Goal: Task Accomplishment & Management: Use online tool/utility

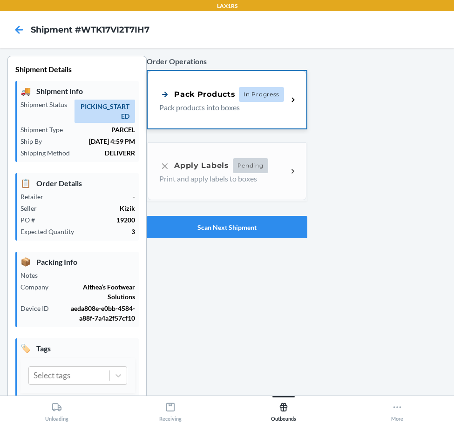
click at [274, 120] on div "Pack Products In Progress Pack products into boxes" at bounding box center [226, 100] width 158 height 58
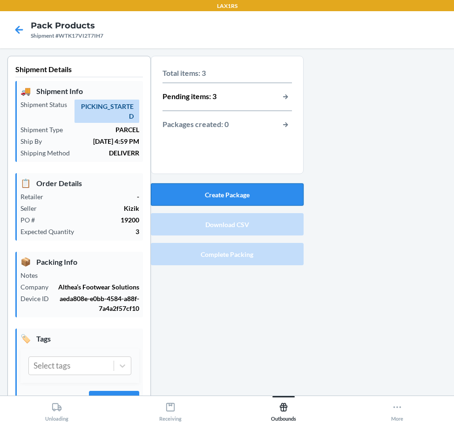
click at [243, 184] on button "Create Package" at bounding box center [227, 194] width 153 height 22
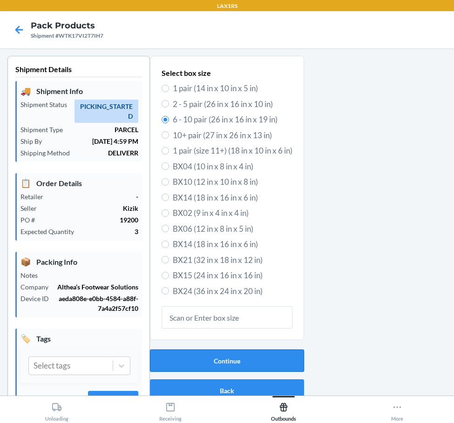
click at [258, 367] on button "Continue" at bounding box center [227, 360] width 154 height 22
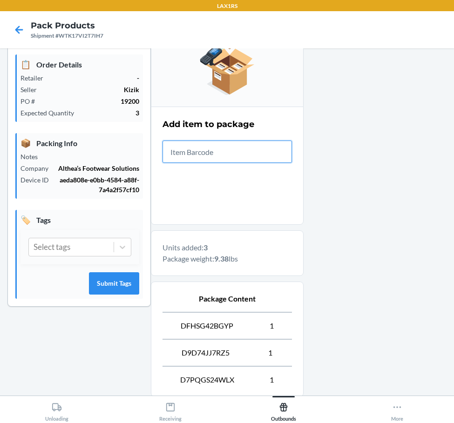
scroll to position [215, 0]
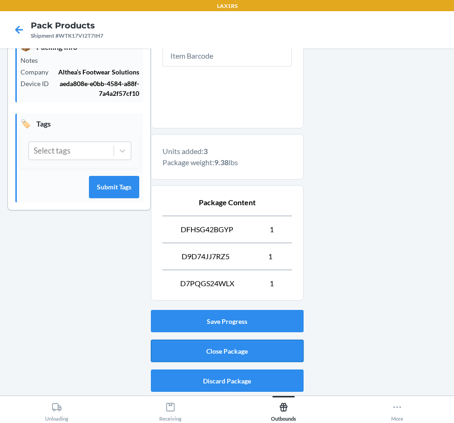
click at [227, 353] on button "Close Package" at bounding box center [227, 351] width 153 height 22
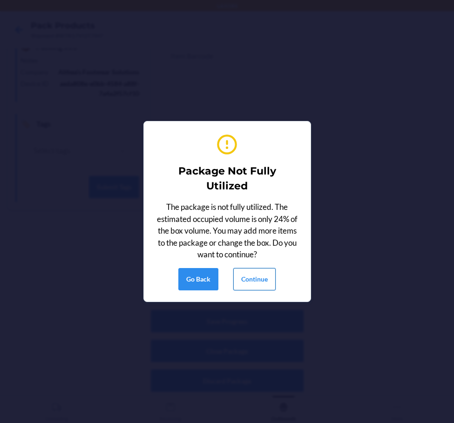
click at [266, 281] on button "Continue" at bounding box center [254, 279] width 42 height 22
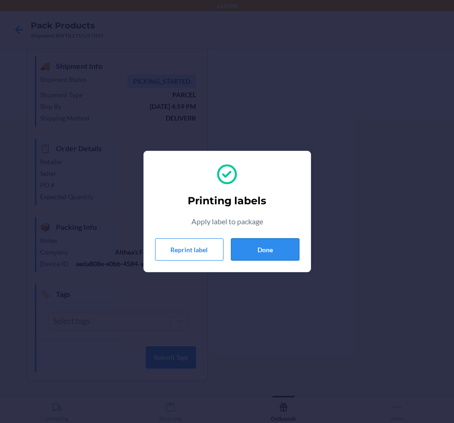
drag, startPoint x: 261, startPoint y: 253, endPoint x: 253, endPoint y: 251, distance: 7.7
click at [257, 251] on button "Done" at bounding box center [265, 249] width 68 height 22
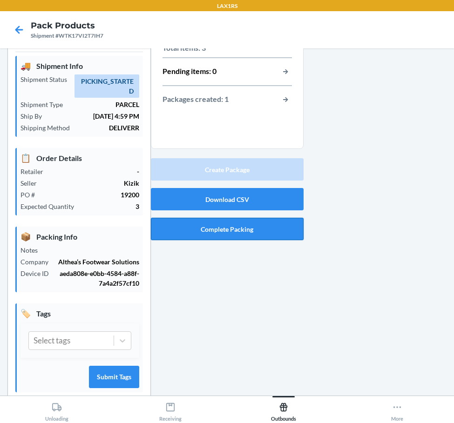
click at [220, 235] on button "Complete Packing" at bounding box center [227, 229] width 153 height 22
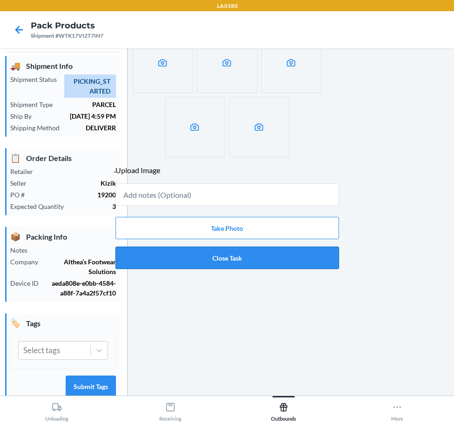
click at [226, 267] on button "Close Task" at bounding box center [226, 258] width 223 height 22
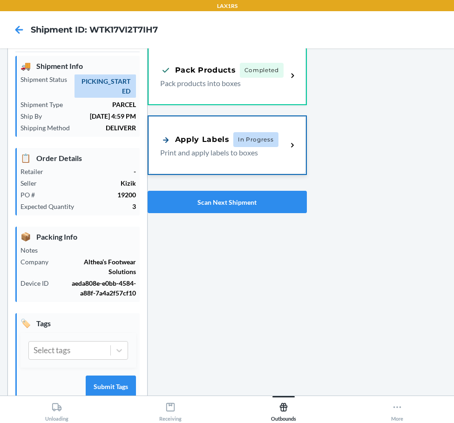
click at [255, 132] on div "Apply Labels In Progress Print and apply labels to boxes" at bounding box center [226, 145] width 157 height 58
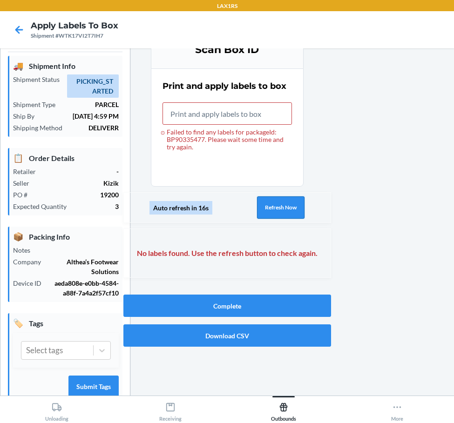
click at [293, 197] on button "Refresh Now" at bounding box center [280, 207] width 47 height 22
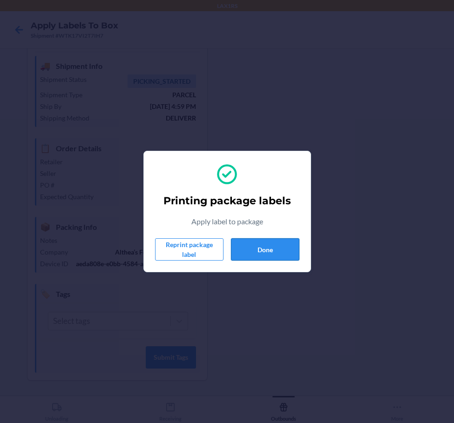
click at [237, 243] on button "Done" at bounding box center [265, 249] width 68 height 22
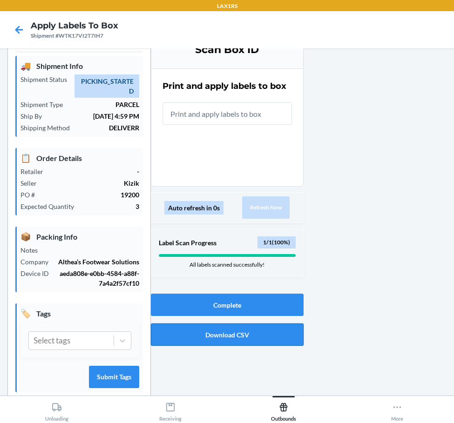
click at [225, 336] on button "Download CSV" at bounding box center [227, 334] width 153 height 22
click at [221, 295] on button "Complete" at bounding box center [227, 305] width 153 height 22
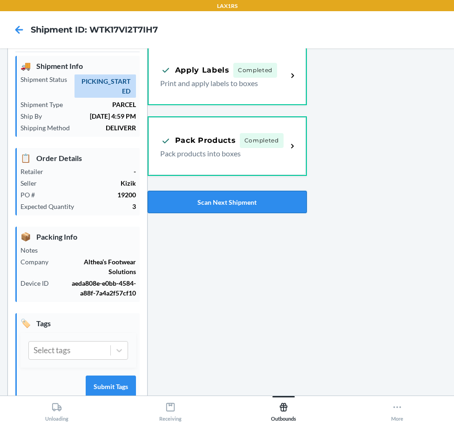
click at [240, 206] on button "Scan Next Shipment" at bounding box center [226, 202] width 159 height 22
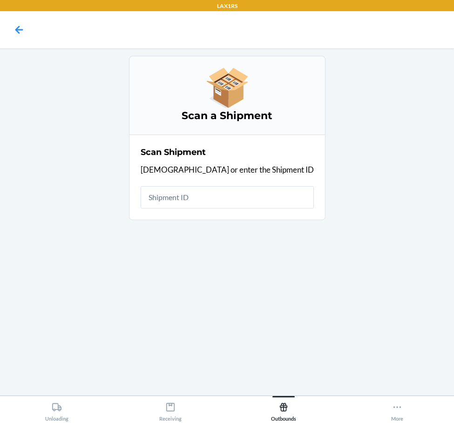
click at [240, 206] on input "text" at bounding box center [226, 197] width 173 height 22
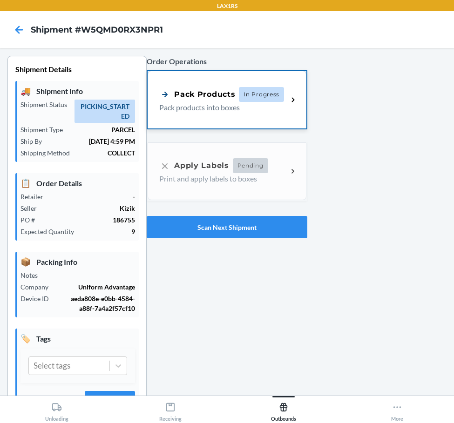
click at [159, 84] on div "Pack Products In Progress Pack products into boxes" at bounding box center [226, 100] width 158 height 58
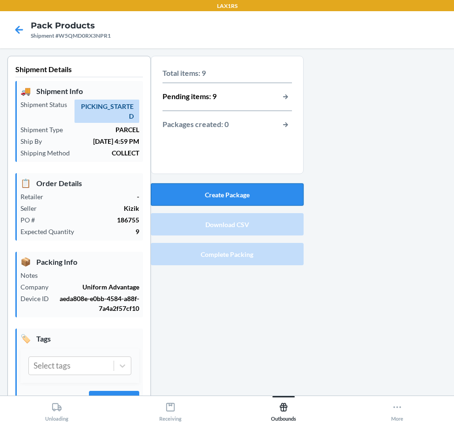
click at [255, 185] on button "Create Package" at bounding box center [227, 194] width 153 height 22
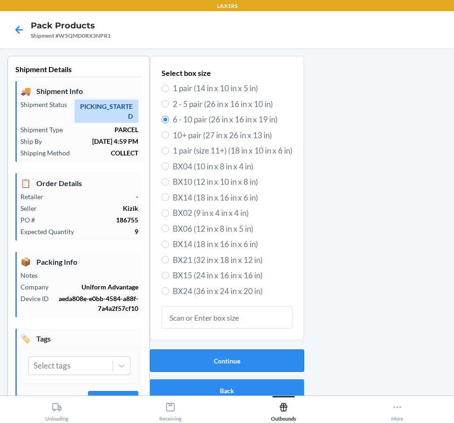
click at [253, 358] on button "Continue" at bounding box center [227, 360] width 154 height 22
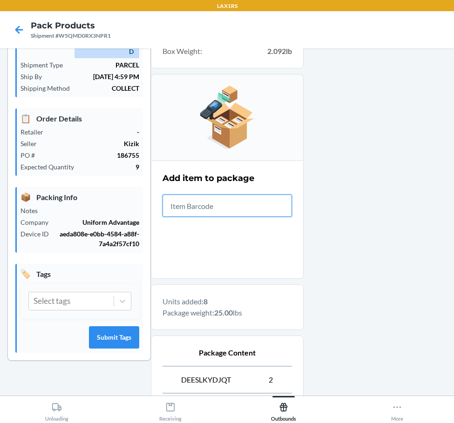
scroll to position [242, 0]
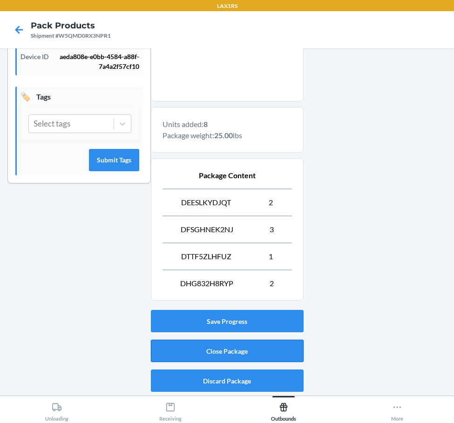
click at [232, 359] on button "Close Package" at bounding box center [227, 351] width 153 height 22
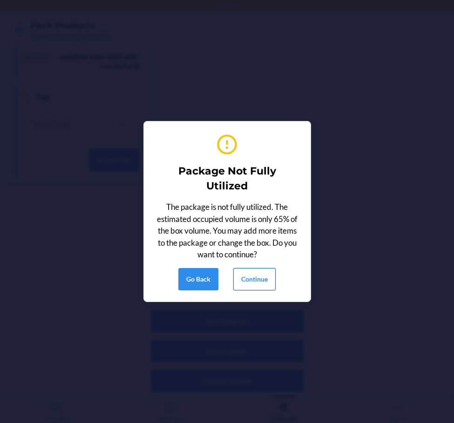
click at [256, 282] on button "Continue" at bounding box center [254, 279] width 42 height 22
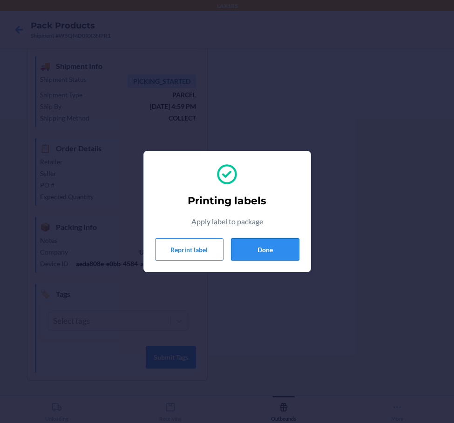
click at [280, 255] on button "Done" at bounding box center [265, 249] width 68 height 22
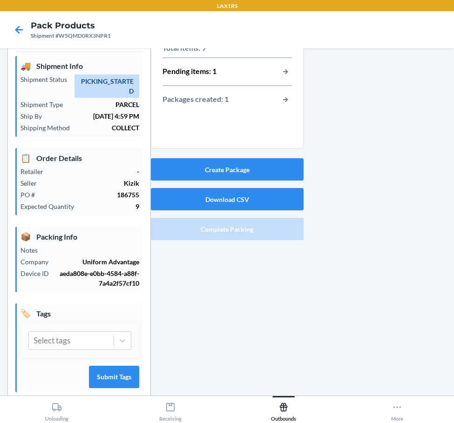
scroll to position [0, 0]
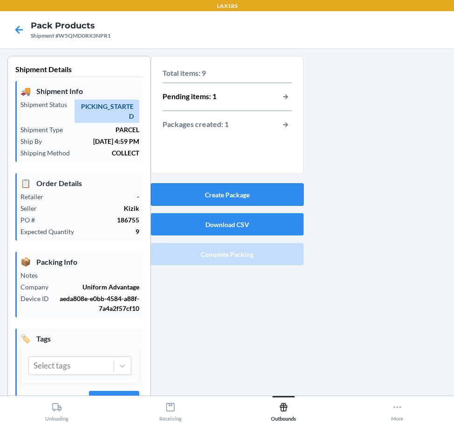
click at [274, 201] on button "Create Package" at bounding box center [227, 194] width 153 height 22
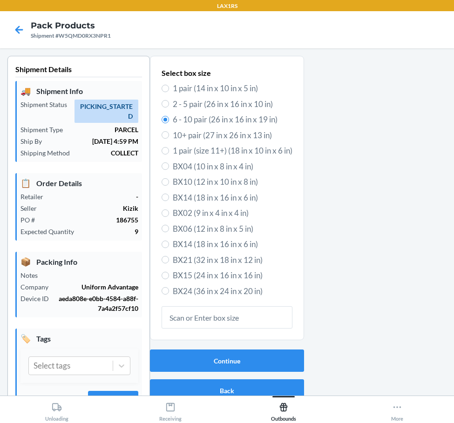
click at [173, 93] on span "1 pair (14 in x 10 in x 5 in)" at bounding box center [233, 88] width 120 height 12
click at [169, 92] on input "1 pair (14 in x 10 in x 5 in)" at bounding box center [164, 88] width 7 height 7
radio input "true"
radio input "false"
click at [263, 358] on button "Continue" at bounding box center [227, 360] width 154 height 22
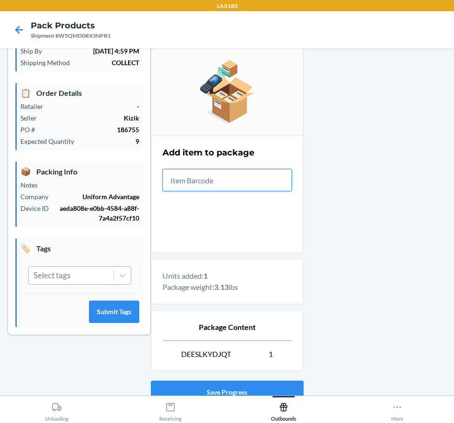
scroll to position [161, 0]
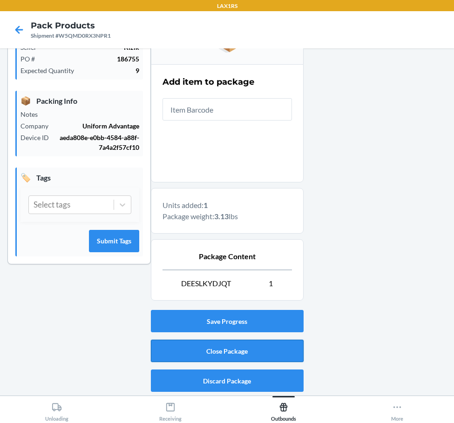
click at [266, 358] on button "Close Package" at bounding box center [227, 351] width 153 height 22
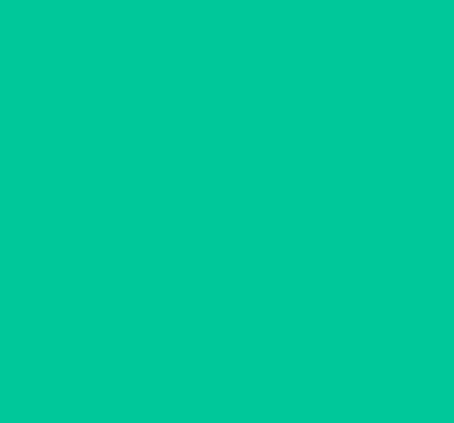
scroll to position [25, 0]
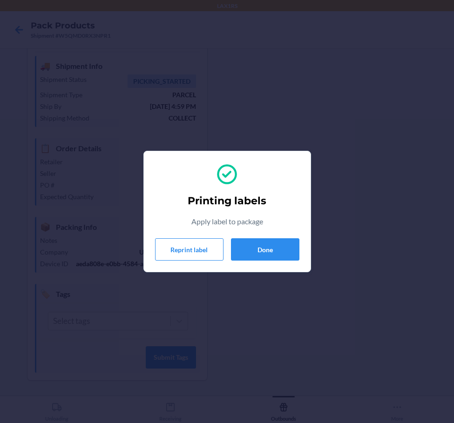
click at [277, 208] on div "Printing labels Apply label to package Reprint label Done" at bounding box center [227, 212] width 144 height 106
click at [286, 227] on div "Printing labels Apply label to package Reprint label Done" at bounding box center [227, 212] width 144 height 106
click at [226, 254] on div "Reprint label Done" at bounding box center [227, 249] width 144 height 22
drag, startPoint x: 242, startPoint y: 254, endPoint x: 246, endPoint y: 256, distance: 4.8
click at [246, 256] on button "Done" at bounding box center [265, 249] width 68 height 22
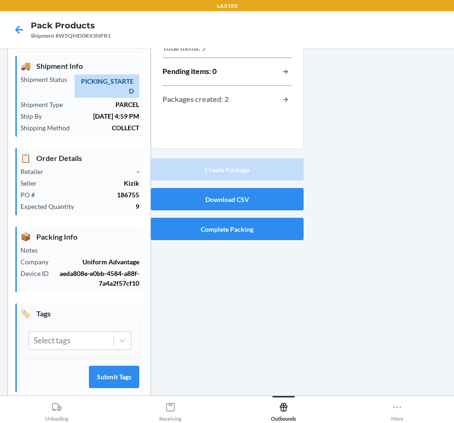
scroll to position [0, 0]
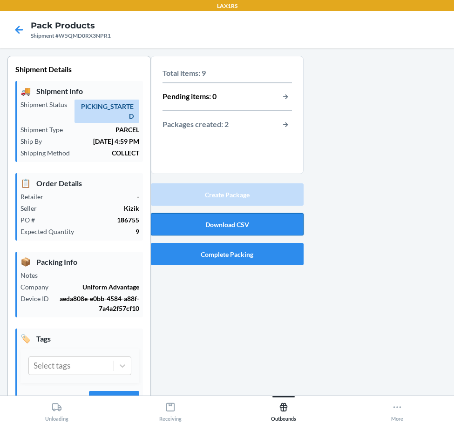
click at [214, 219] on button "Download CSV" at bounding box center [227, 224] width 153 height 22
click at [204, 290] on div "Total items: 9 Pending items: 0 Packages created: 2 Create Package Download CSV…" at bounding box center [227, 248] width 153 height 384
click at [200, 263] on button "Complete Packing" at bounding box center [227, 254] width 153 height 22
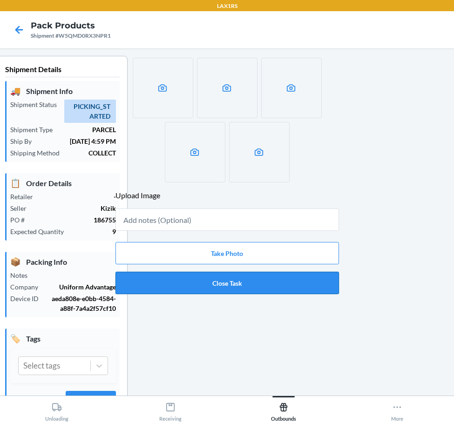
click at [219, 283] on button "Close Task" at bounding box center [226, 283] width 223 height 22
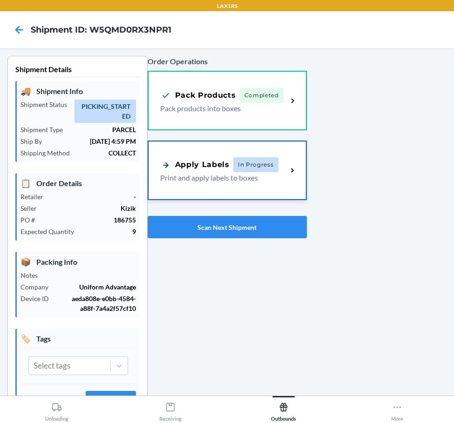
click at [196, 186] on div "Apply Labels In Progress Print and apply labels to boxes" at bounding box center [226, 170] width 157 height 58
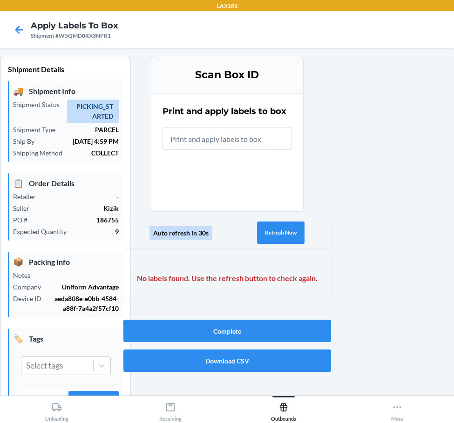
click at [202, 139] on input "text" at bounding box center [226, 138] width 129 height 22
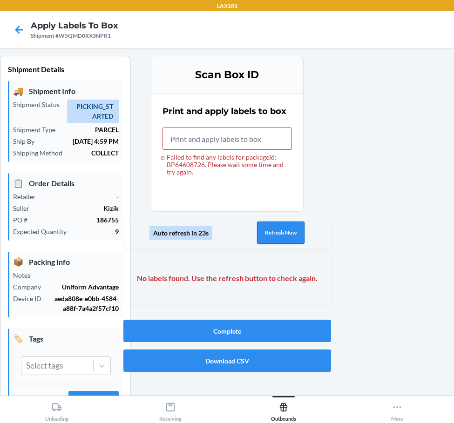
click at [280, 224] on button "Refresh Now" at bounding box center [280, 232] width 47 height 22
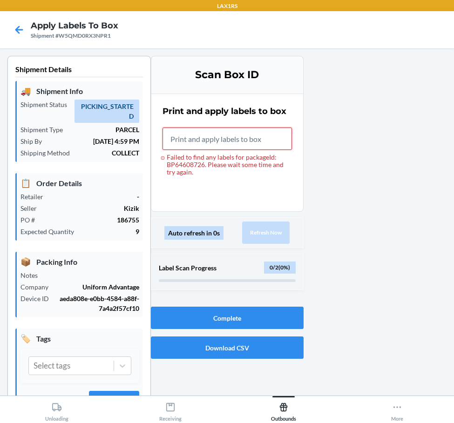
click at [222, 131] on input "Failed to find any labels for packageId: BP64608726. Please wait some time and …" at bounding box center [226, 138] width 129 height 22
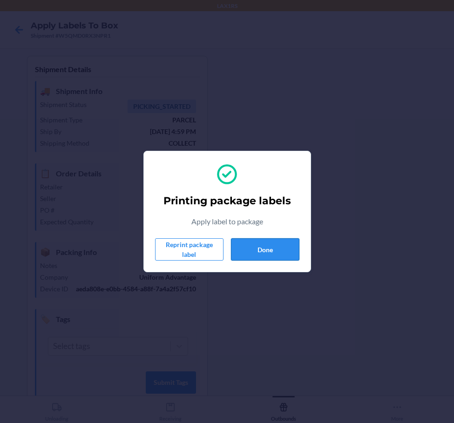
click at [277, 247] on button "Done" at bounding box center [265, 249] width 68 height 22
click at [270, 258] on button "Done" at bounding box center [265, 249] width 68 height 22
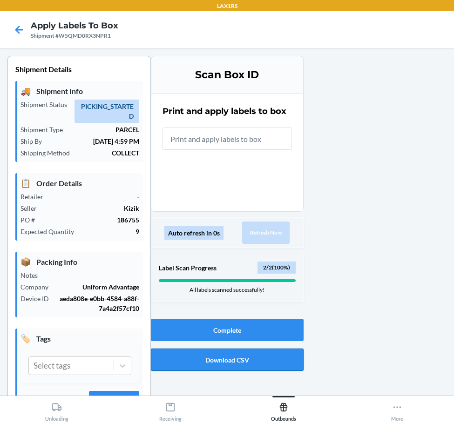
click at [260, 355] on button "Download CSV" at bounding box center [227, 359] width 153 height 22
drag, startPoint x: 207, startPoint y: 328, endPoint x: 205, endPoint y: 323, distance: 5.0
click at [205, 323] on button "Complete" at bounding box center [227, 330] width 153 height 22
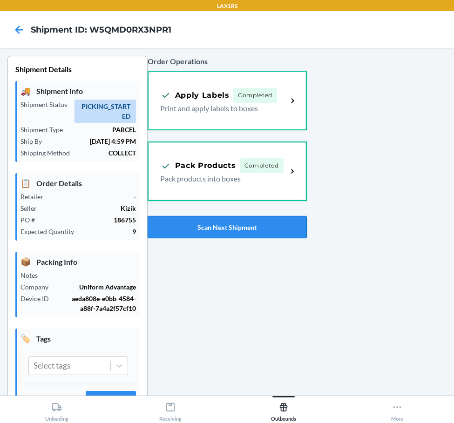
click at [280, 229] on button "Scan Next Shipment" at bounding box center [226, 227] width 159 height 22
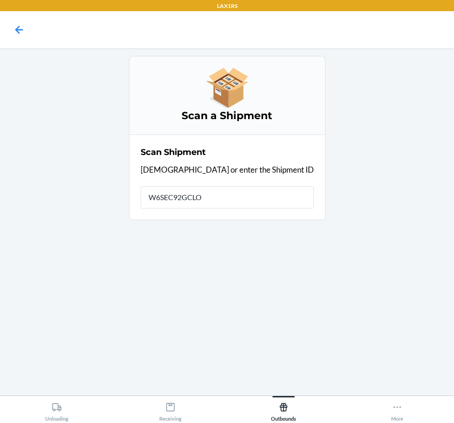
type input "W6SEC92GCLOE"
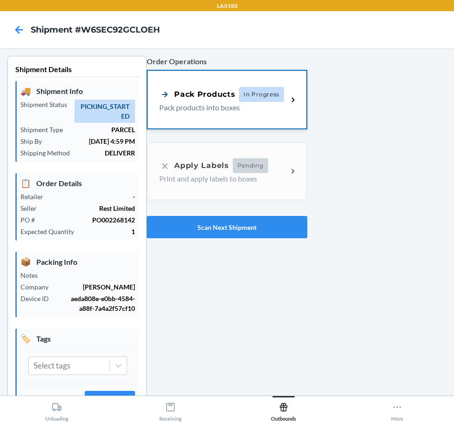
click at [281, 108] on div "Pack Products In Progress Pack products into boxes" at bounding box center [223, 100] width 128 height 26
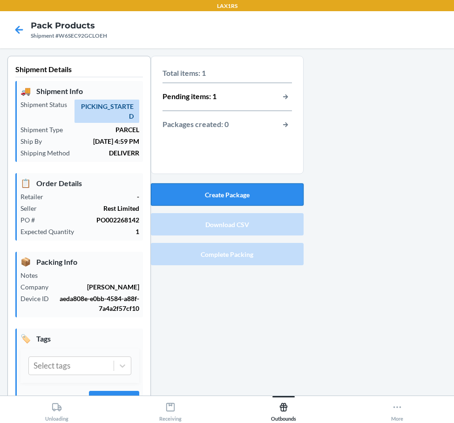
click at [273, 194] on button "Create Package" at bounding box center [227, 194] width 153 height 22
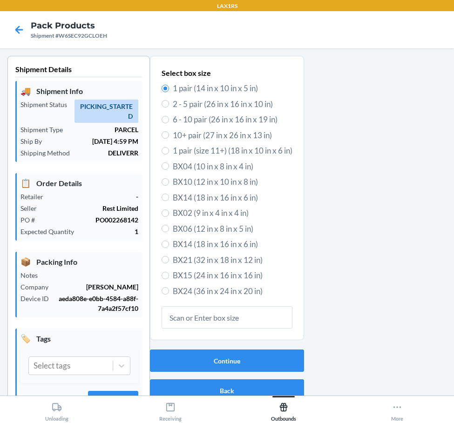
click at [161, 193] on label "BX14 (18 in x 16 in x 6 in)" at bounding box center [226, 198] width 131 height 12
click at [161, 194] on input "BX14 (18 in x 16 in x 6 in)" at bounding box center [164, 197] width 7 height 7
radio input "true"
radio input "false"
click at [162, 106] on input "2 - 5 pair (26 in x 16 in x 10 in)" at bounding box center [164, 103] width 7 height 7
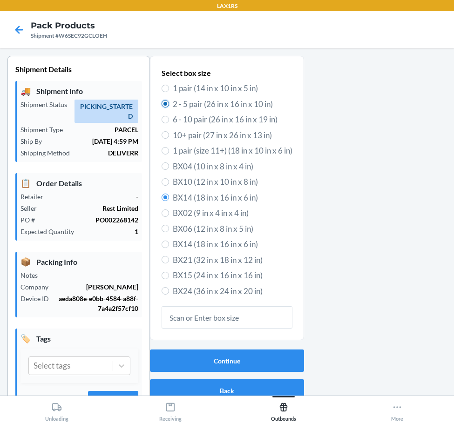
radio input "true"
radio input "false"
click at [272, 351] on button "Continue" at bounding box center [227, 360] width 154 height 22
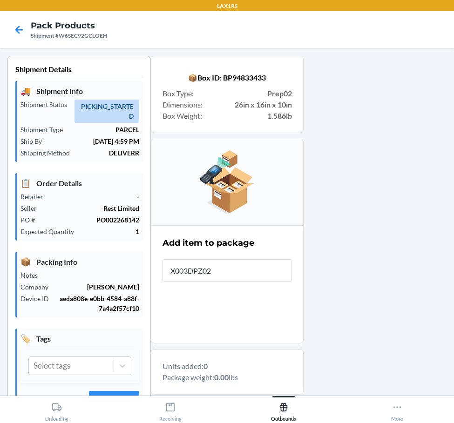
type input "X003DPZ02N"
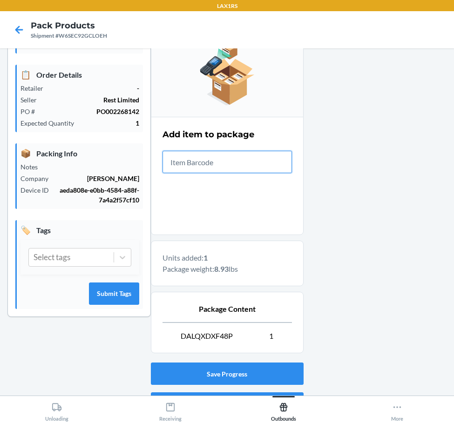
scroll to position [161, 0]
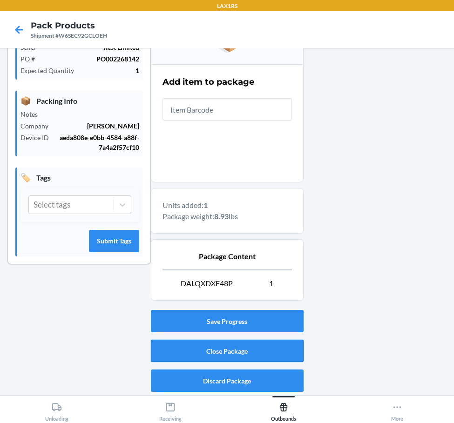
click at [233, 353] on button "Close Package" at bounding box center [227, 351] width 153 height 22
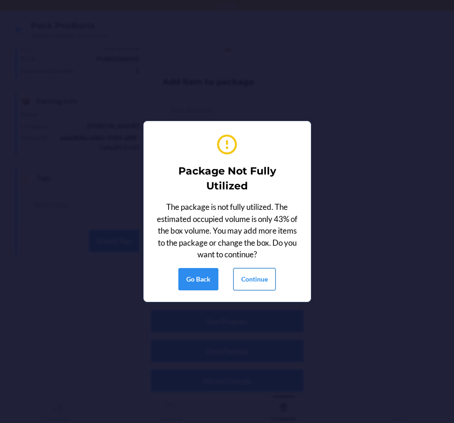
click at [250, 287] on button "Continue" at bounding box center [254, 279] width 42 height 22
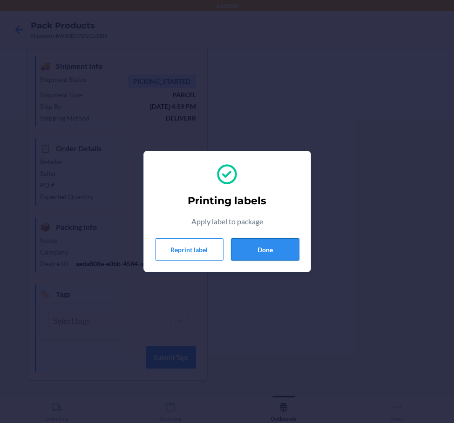
click at [262, 240] on button "Done" at bounding box center [265, 249] width 68 height 22
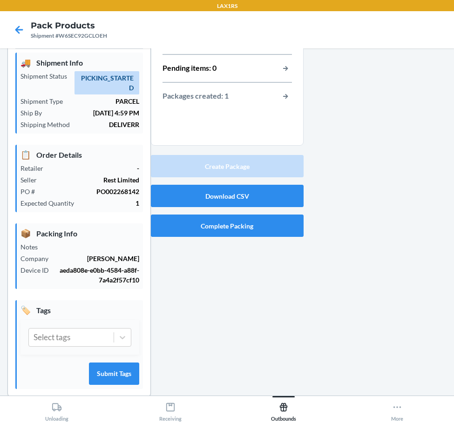
scroll to position [45, 0]
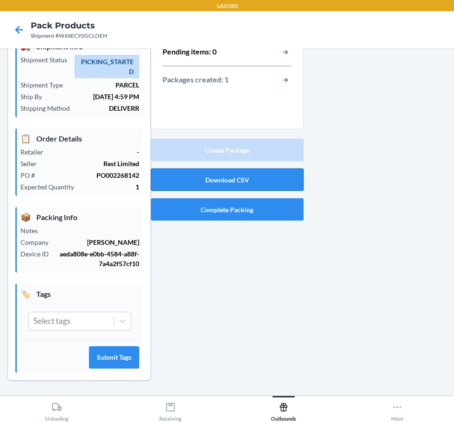
click at [250, 179] on button "Download CSV" at bounding box center [227, 179] width 153 height 22
click at [215, 210] on button "Complete Packing" at bounding box center [227, 209] width 153 height 22
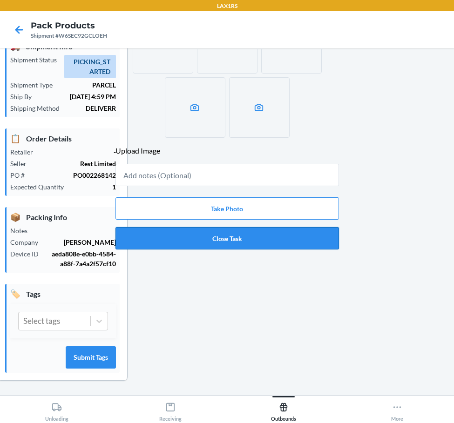
click at [203, 231] on button "Close Task" at bounding box center [226, 238] width 223 height 22
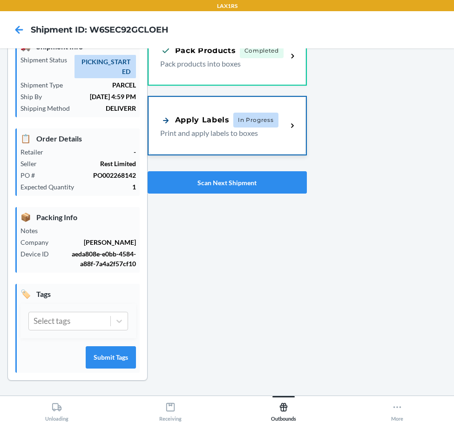
click at [202, 115] on div "Apply Labels" at bounding box center [194, 120] width 69 height 12
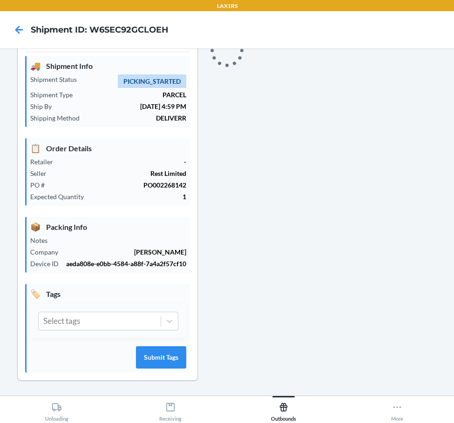
scroll to position [45, 0]
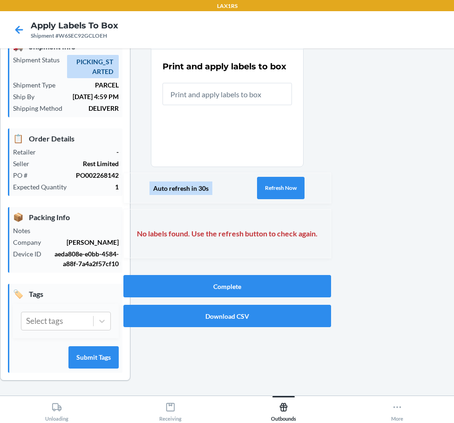
click at [214, 100] on input "text" at bounding box center [226, 94] width 129 height 22
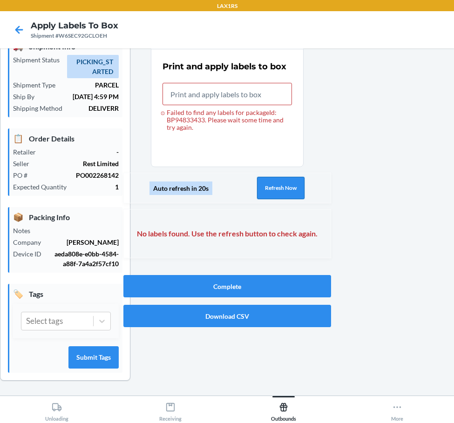
click at [273, 193] on button "Refresh Now" at bounding box center [280, 188] width 47 height 22
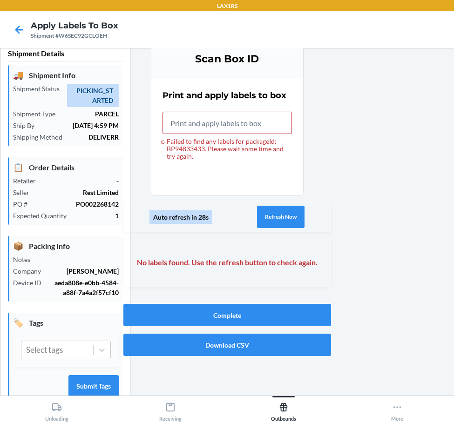
scroll to position [0, 0]
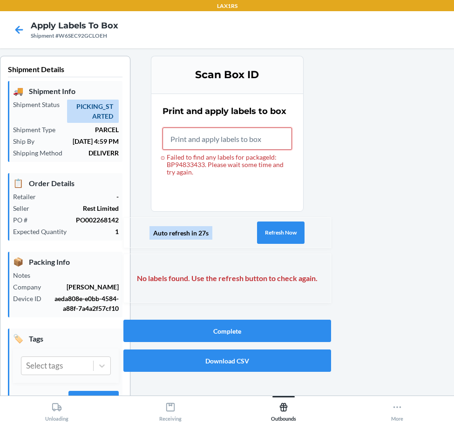
click at [235, 134] on input "Failed to find any labels for packageId: BP94833433. Please wait some time and …" at bounding box center [226, 138] width 129 height 22
click at [288, 223] on button "Refresh Now" at bounding box center [280, 232] width 47 height 22
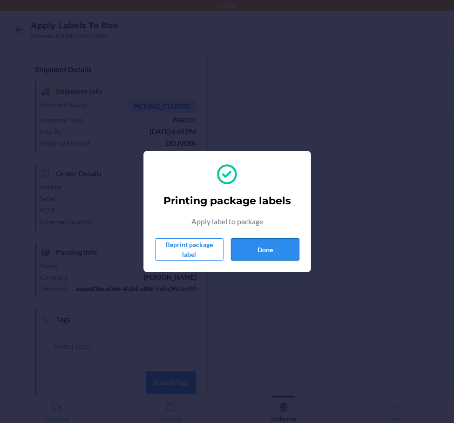
click at [293, 258] on button "Done" at bounding box center [265, 249] width 68 height 22
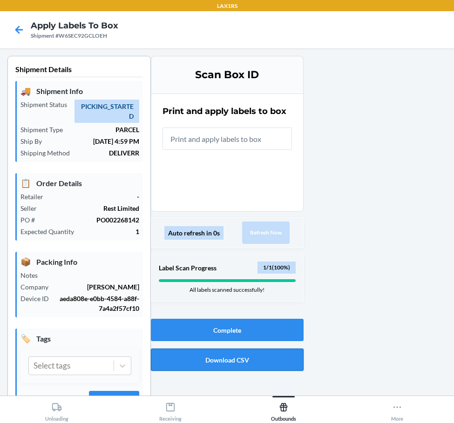
click at [244, 364] on button "Download CSV" at bounding box center [227, 359] width 153 height 22
click at [206, 324] on button "Complete" at bounding box center [227, 330] width 153 height 22
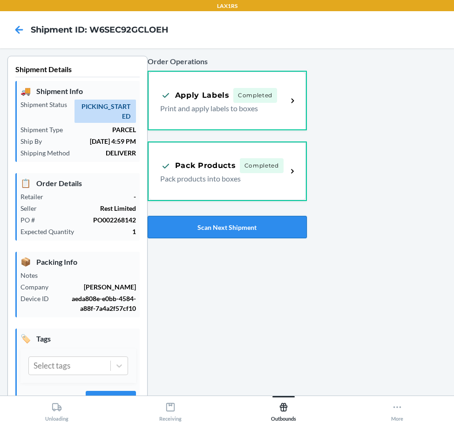
click at [273, 228] on button "Scan Next Shipment" at bounding box center [226, 227] width 159 height 22
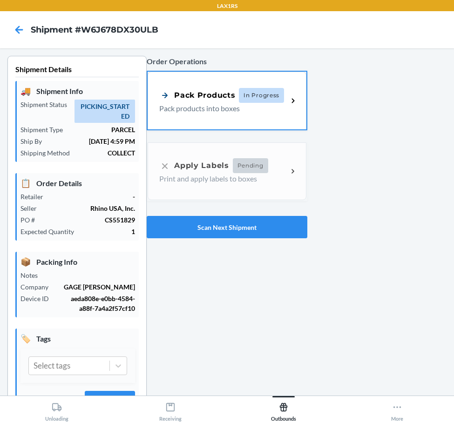
click at [227, 67] on div "Order Operations Pack Products In Progress Pack products into boxes Apply Label…" at bounding box center [227, 147] width 160 height 190
click at [219, 92] on div "Pack Products" at bounding box center [197, 94] width 76 height 12
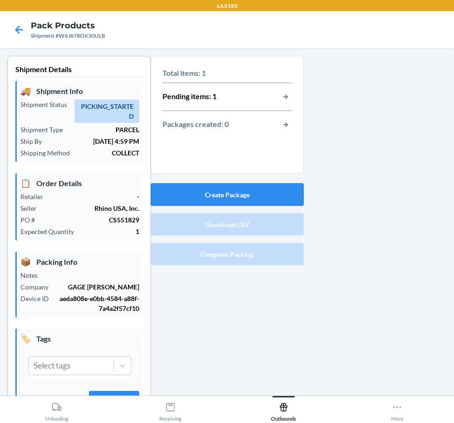
click at [233, 185] on button "Create Package" at bounding box center [227, 194] width 153 height 22
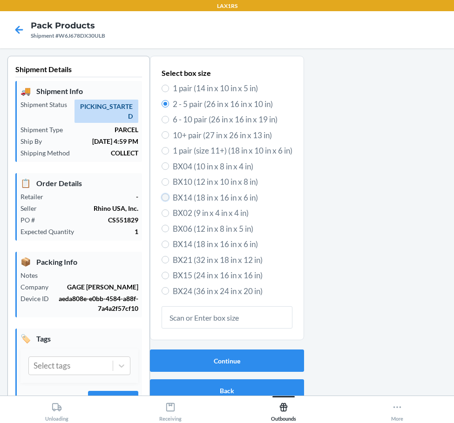
click at [161, 196] on input "BX14 (18 in x 16 in x 6 in)" at bounding box center [164, 197] width 7 height 7
radio input "true"
radio input "false"
drag, startPoint x: 420, startPoint y: 450, endPoint x: 267, endPoint y: 357, distance: 179.1
click at [267, 357] on button "Continue" at bounding box center [227, 360] width 154 height 22
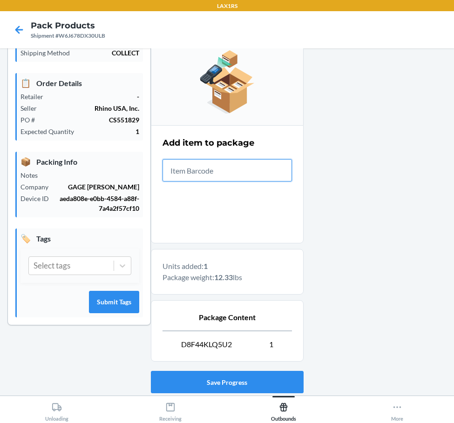
scroll to position [161, 0]
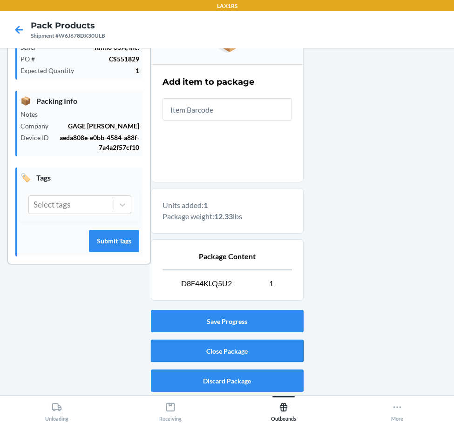
click at [221, 354] on button "Close Package" at bounding box center [227, 351] width 153 height 22
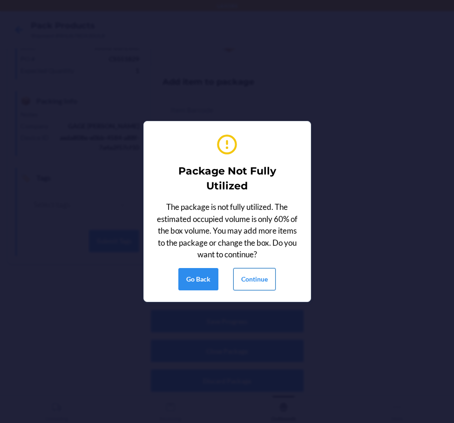
click at [244, 284] on button "Continue" at bounding box center [254, 279] width 42 height 22
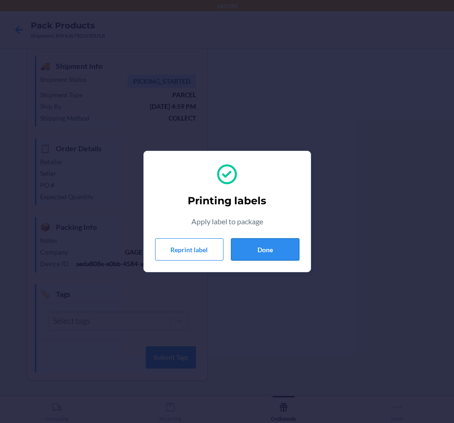
click at [268, 245] on button "Done" at bounding box center [265, 249] width 68 height 22
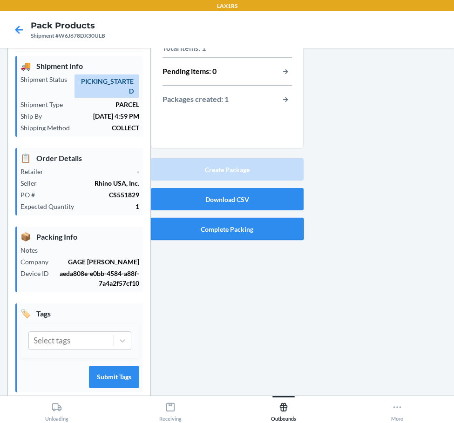
click at [229, 235] on button "Complete Packing" at bounding box center [227, 229] width 153 height 22
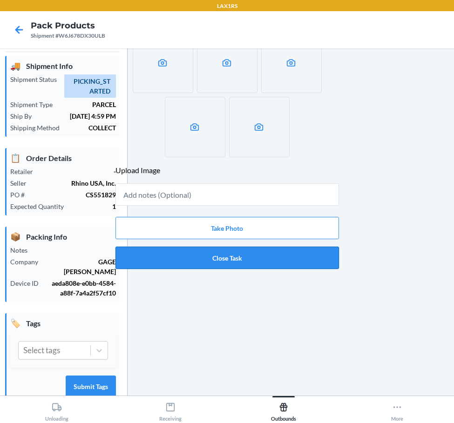
click at [219, 255] on button "Close Task" at bounding box center [226, 258] width 223 height 22
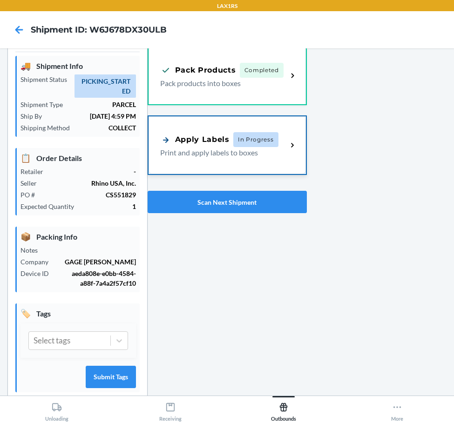
click at [195, 167] on div "Apply Labels In Progress Print and apply labels to boxes" at bounding box center [226, 145] width 157 height 58
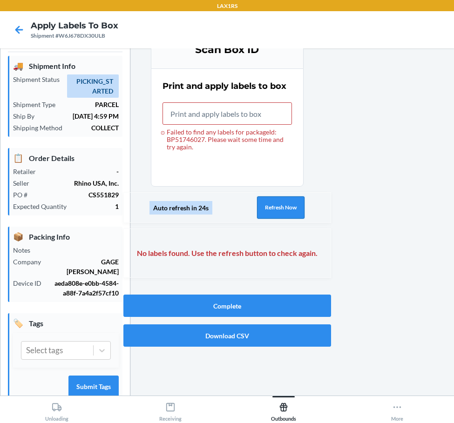
click at [257, 217] on button "Refresh Now" at bounding box center [280, 207] width 47 height 22
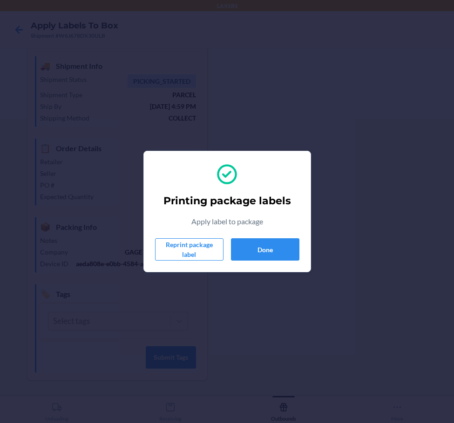
click at [245, 272] on div "Printing package labels Apply label to package Reprint package label Done" at bounding box center [227, 211] width 454 height 423
click at [264, 253] on button "Done" at bounding box center [265, 249] width 68 height 22
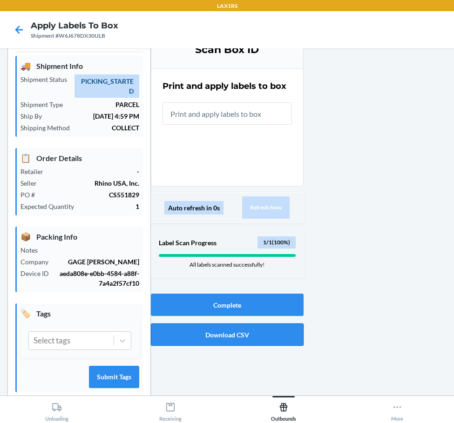
click at [245, 341] on button "Download CSV" at bounding box center [227, 334] width 153 height 22
click at [222, 318] on div "Complete Download CSV" at bounding box center [227, 320] width 153 height 60
click at [225, 310] on button "Complete" at bounding box center [227, 305] width 153 height 22
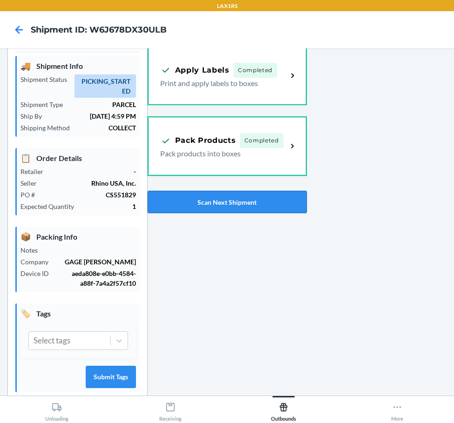
click at [267, 200] on button "Scan Next Shipment" at bounding box center [226, 202] width 159 height 22
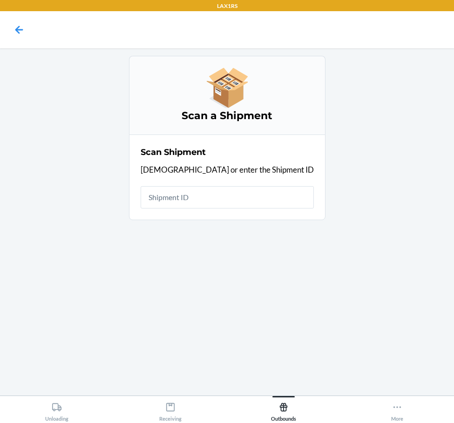
click at [267, 200] on input "text" at bounding box center [226, 197] width 173 height 22
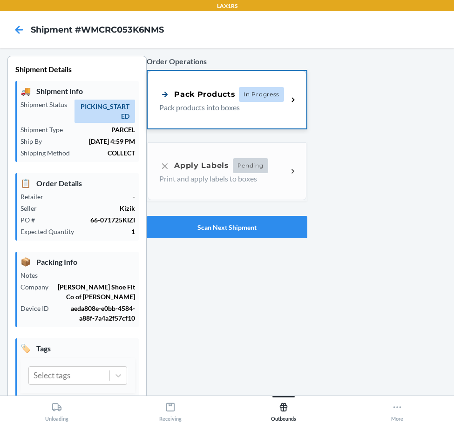
click at [212, 110] on p "Pack products into boxes" at bounding box center [219, 107] width 121 height 11
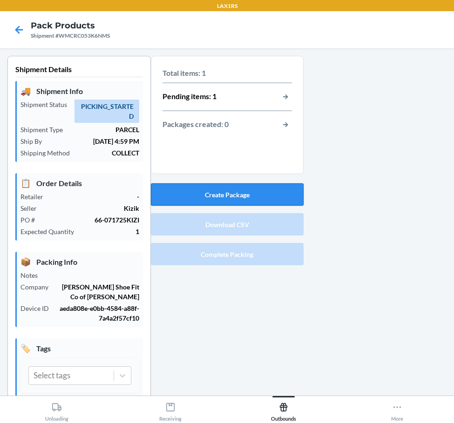
click at [221, 194] on button "Create Package" at bounding box center [227, 194] width 153 height 22
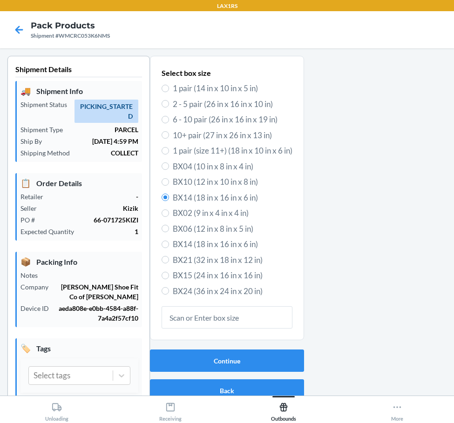
click at [173, 89] on span "1 pair (14 in x 10 in x 5 in)" at bounding box center [233, 88] width 120 height 12
click at [169, 89] on input "1 pair (14 in x 10 in x 5 in)" at bounding box center [164, 88] width 7 height 7
radio input "true"
radio input "false"
click at [277, 359] on button "Continue" at bounding box center [227, 360] width 154 height 22
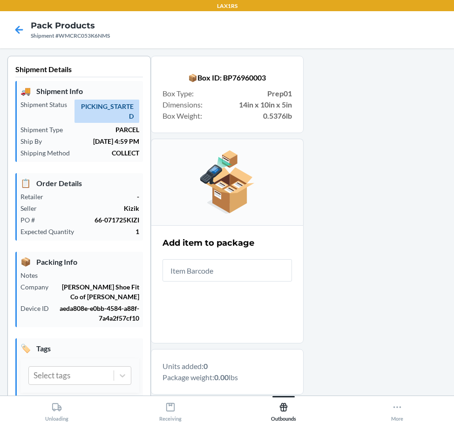
click at [244, 274] on input "text" at bounding box center [226, 270] width 129 height 22
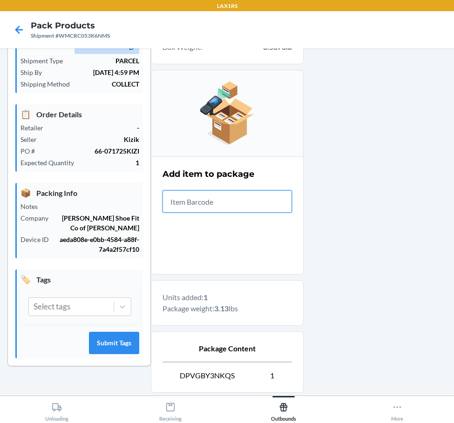
scroll to position [161, 0]
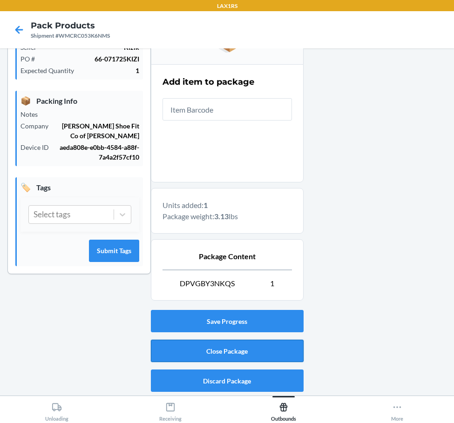
click at [246, 346] on button "Close Package" at bounding box center [227, 351] width 153 height 22
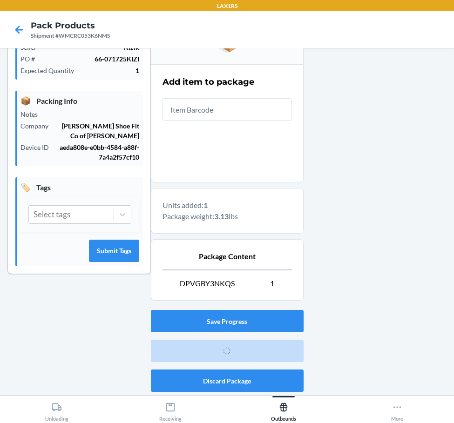
scroll to position [25, 0]
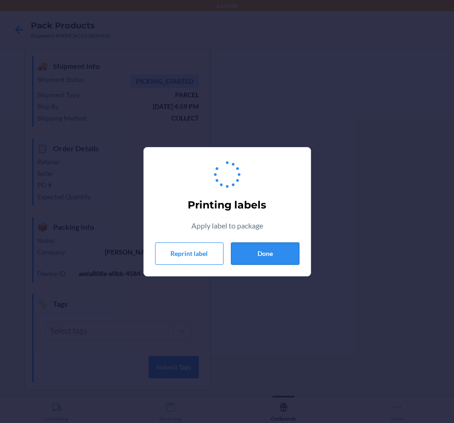
click at [255, 263] on button "Done" at bounding box center [265, 253] width 68 height 22
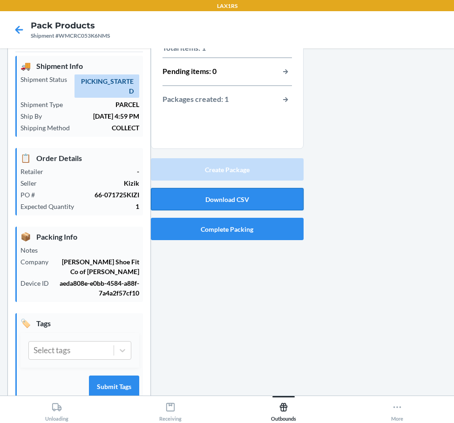
click at [236, 188] on button "Download CSV" at bounding box center [227, 199] width 153 height 22
click at [160, 234] on button "Complete Packing" at bounding box center [227, 229] width 153 height 22
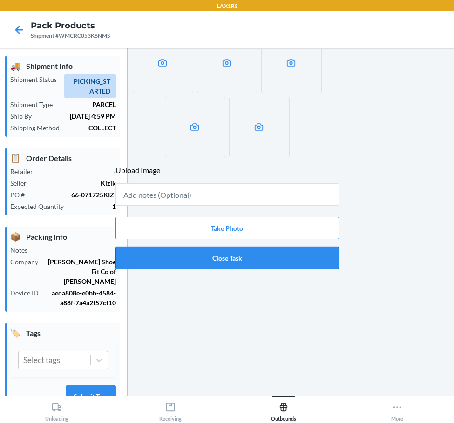
click at [230, 251] on button "Close Task" at bounding box center [226, 258] width 223 height 22
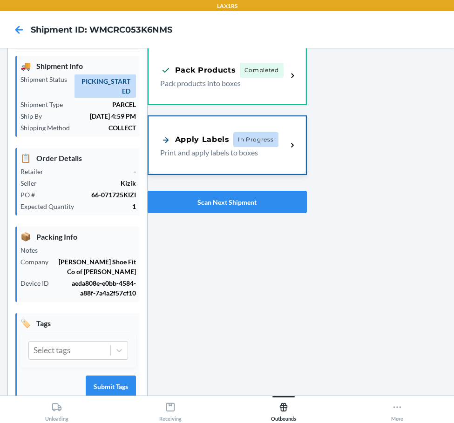
click at [252, 160] on div "Apply Labels In Progress Print and apply labels to boxes" at bounding box center [226, 145] width 157 height 58
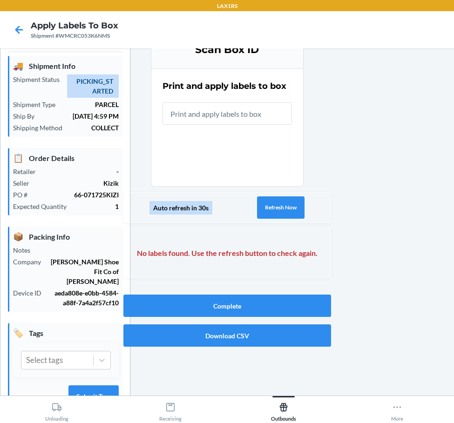
click at [251, 118] on input "text" at bounding box center [226, 113] width 129 height 22
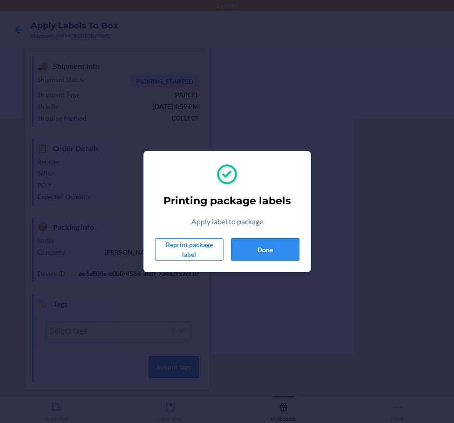
click at [259, 241] on button "Done" at bounding box center [265, 249] width 68 height 22
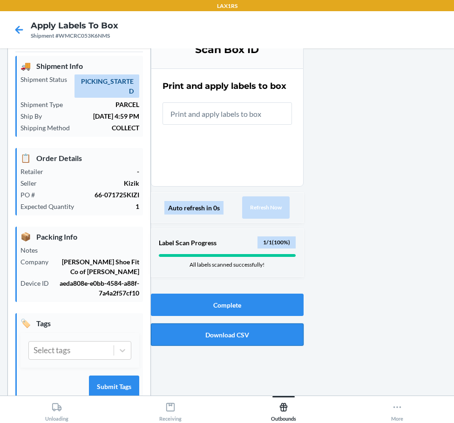
click at [231, 335] on button "Download CSV" at bounding box center [227, 334] width 153 height 22
click at [195, 308] on button "Complete" at bounding box center [227, 305] width 153 height 22
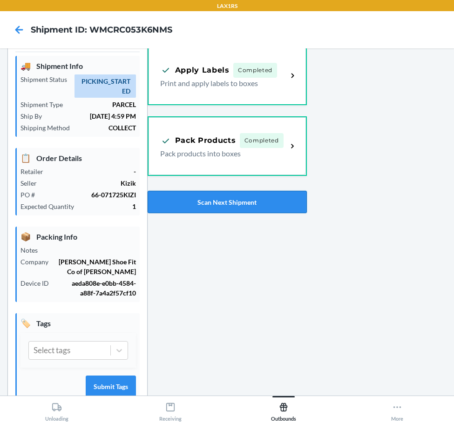
click at [261, 193] on button "Scan Next Shipment" at bounding box center [226, 202] width 159 height 22
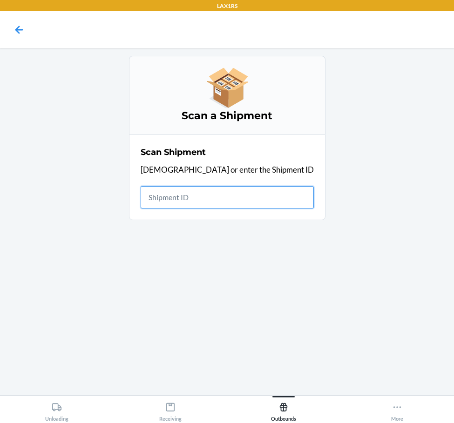
click at [249, 191] on input "text" at bounding box center [226, 197] width 173 height 22
type input "WGNESDWREBWC"
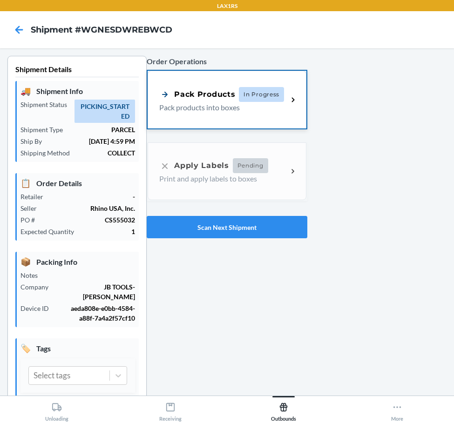
click at [280, 85] on div "Pack Products In Progress Pack products into boxes" at bounding box center [226, 100] width 158 height 58
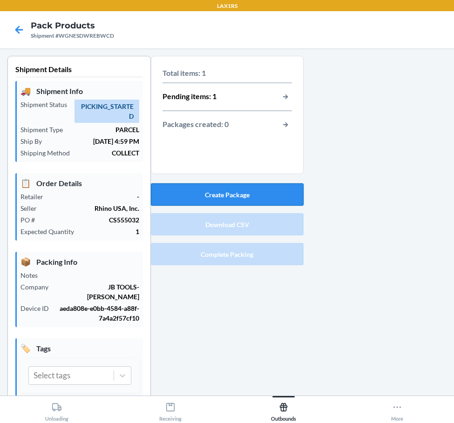
click at [241, 201] on button "Create Package" at bounding box center [227, 194] width 153 height 22
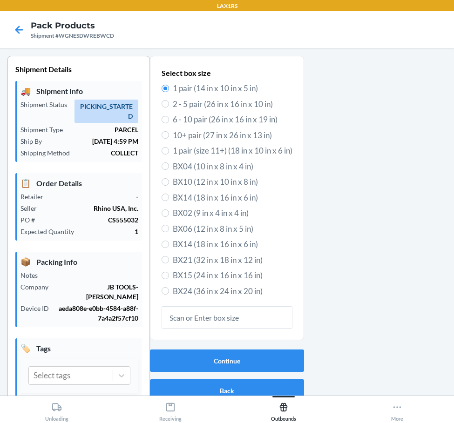
click at [173, 200] on span "BX14 (18 in x 16 in x 6 in)" at bounding box center [233, 198] width 120 height 12
click at [169, 200] on input "BX14 (18 in x 16 in x 6 in)" at bounding box center [164, 197] width 7 height 7
radio input "true"
radio input "false"
click at [220, 374] on div "Continue Back" at bounding box center [227, 376] width 154 height 60
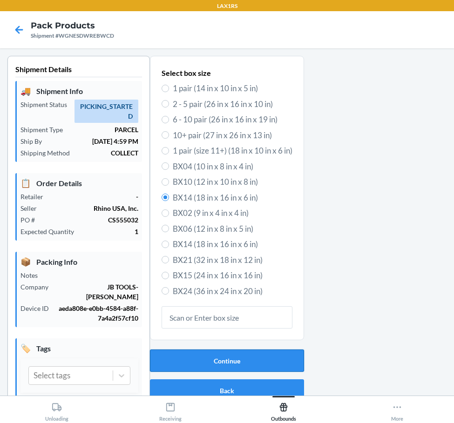
click at [228, 366] on button "Continue" at bounding box center [227, 360] width 154 height 22
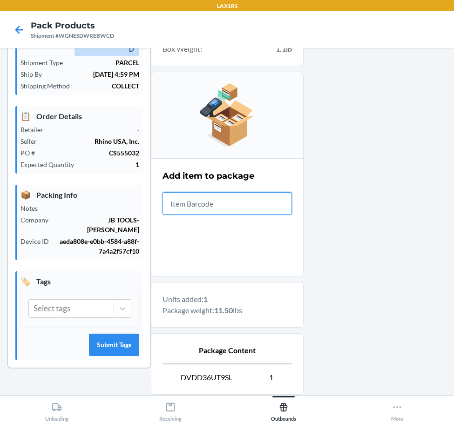
scroll to position [161, 0]
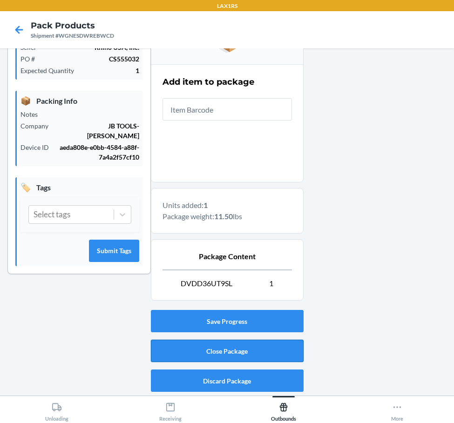
click at [222, 352] on button "Close Package" at bounding box center [227, 351] width 153 height 22
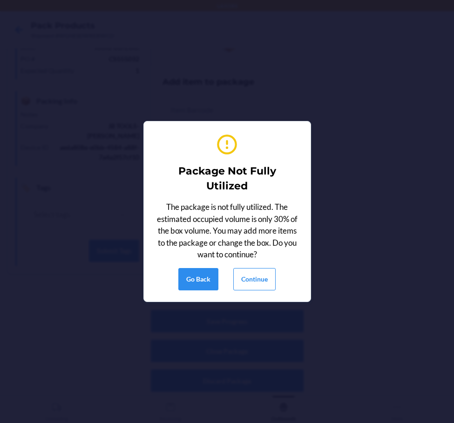
click at [278, 288] on div "Go Back Continue" at bounding box center [227, 279] width 144 height 22
click at [272, 280] on button "Continue" at bounding box center [254, 279] width 42 height 22
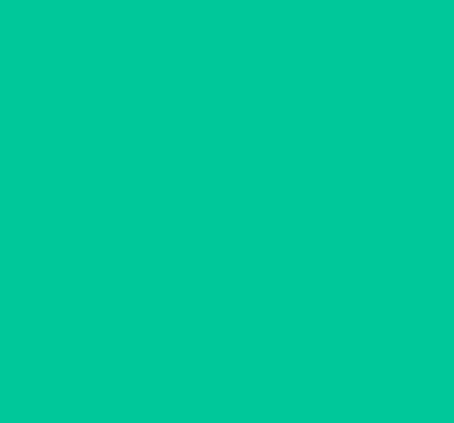
scroll to position [25, 0]
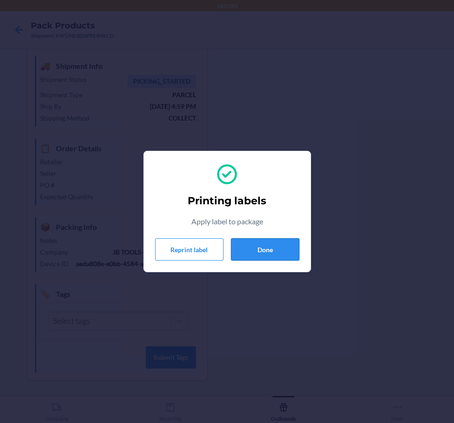
click at [292, 250] on button "Done" at bounding box center [265, 249] width 68 height 22
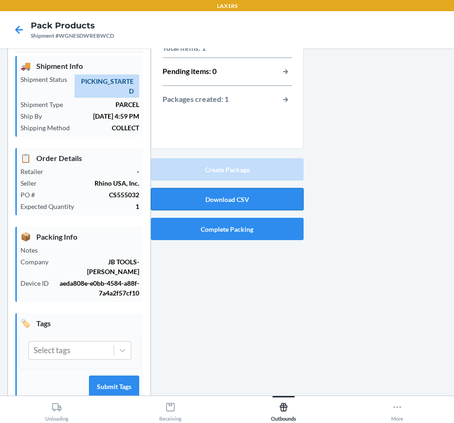
click at [211, 201] on button "Download CSV" at bounding box center [227, 199] width 153 height 22
click at [187, 230] on button "Complete Packing" at bounding box center [227, 229] width 153 height 22
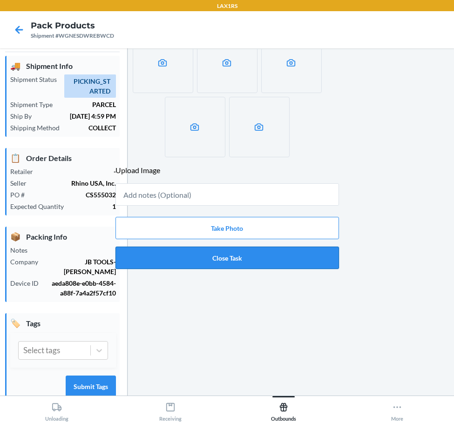
click at [249, 250] on button "Close Task" at bounding box center [226, 258] width 223 height 22
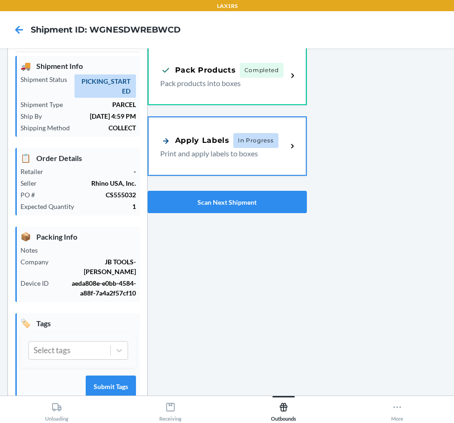
click at [281, 160] on div "Apply Labels In Progress Print and apply labels to boxes" at bounding box center [226, 146] width 157 height 58
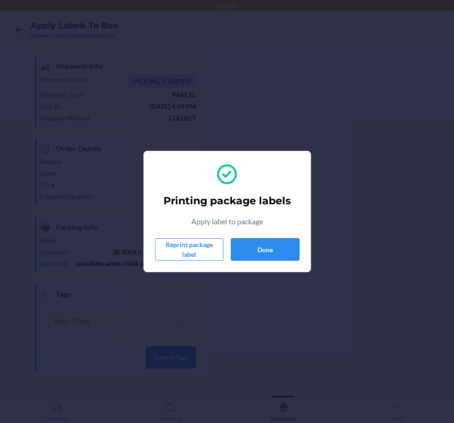
click at [289, 247] on button "Done" at bounding box center [265, 249] width 68 height 22
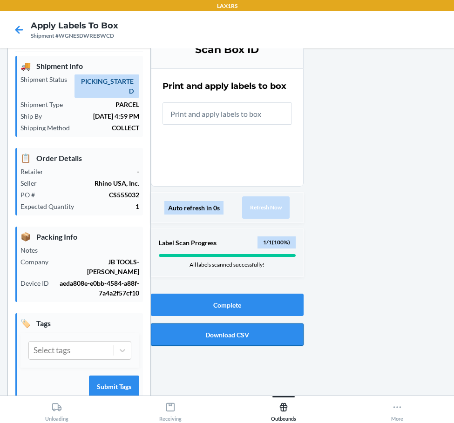
drag, startPoint x: 206, startPoint y: 348, endPoint x: 201, endPoint y: 344, distance: 6.3
click at [205, 348] on div "Complete Download CSV" at bounding box center [227, 320] width 153 height 60
drag, startPoint x: 195, startPoint y: 341, endPoint x: 183, endPoint y: 333, distance: 14.5
click at [195, 341] on button "Download CSV" at bounding box center [227, 334] width 153 height 22
click at [176, 313] on button "Complete" at bounding box center [227, 305] width 153 height 22
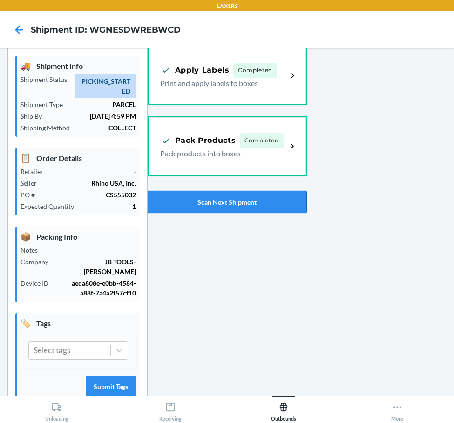
click at [238, 210] on button "Scan Next Shipment" at bounding box center [226, 202] width 159 height 22
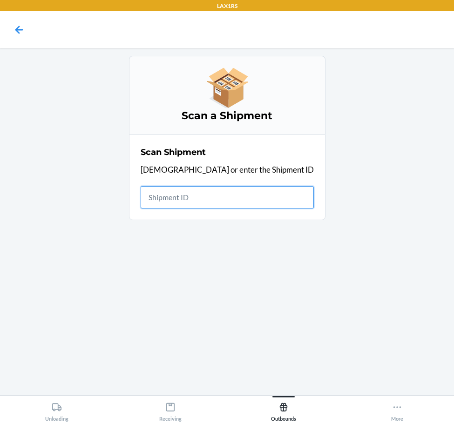
click at [258, 188] on input "text" at bounding box center [226, 197] width 173 height 22
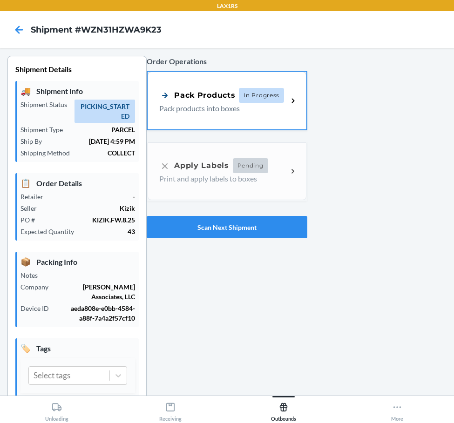
click at [281, 112] on div "Pack Products In Progress Pack products into boxes" at bounding box center [223, 101] width 128 height 26
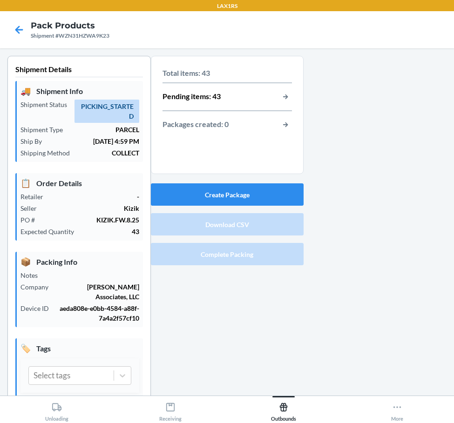
click at [274, 178] on div "Total items: 43 Pending items: 43 Packages created: 0" at bounding box center [227, 118] width 153 height 124
click at [274, 185] on button "Create Package" at bounding box center [227, 194] width 153 height 22
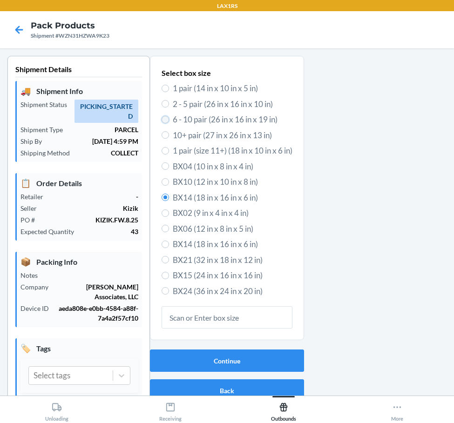
click at [161, 120] on input "6 - 10 pair (26 in x 16 in x 19 in)" at bounding box center [164, 119] width 7 height 7
radio input "true"
radio input "false"
click at [250, 353] on button "Continue" at bounding box center [227, 360] width 154 height 22
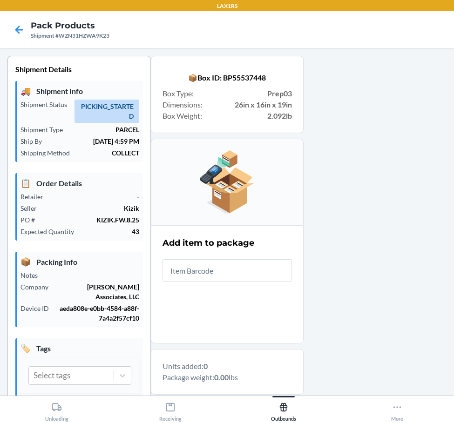
click at [232, 280] on input "text" at bounding box center [226, 270] width 129 height 22
type input "198119012509"
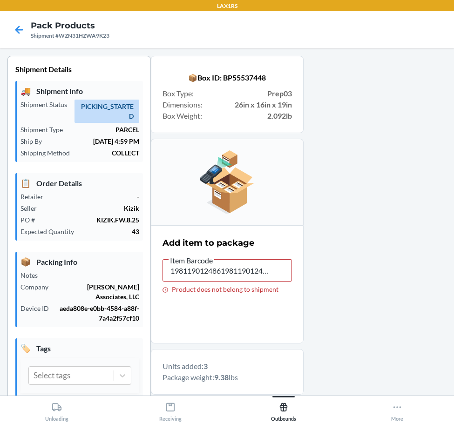
click at [242, 282] on label "Item Barcode 198119012486198119012493 Product does not belong to shipment" at bounding box center [226, 273] width 129 height 39
click at [242, 281] on input "198119012486198119012493" at bounding box center [226, 270] width 129 height 22
click at [247, 277] on input "198119012486198119012493" at bounding box center [226, 270] width 129 height 22
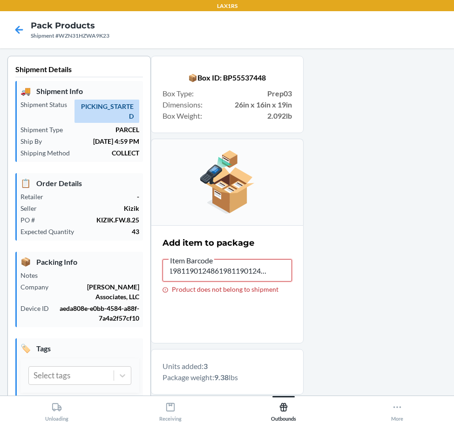
click at [247, 277] on input "198119012486198119012493" at bounding box center [226, 270] width 129 height 22
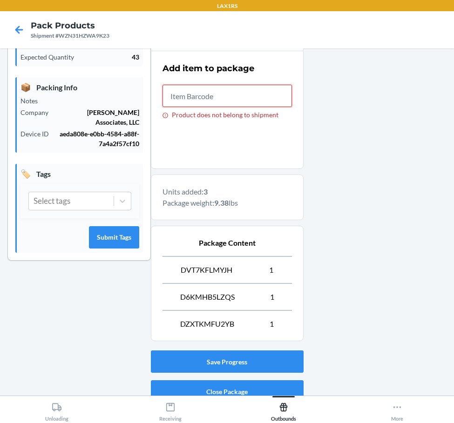
scroll to position [215, 0]
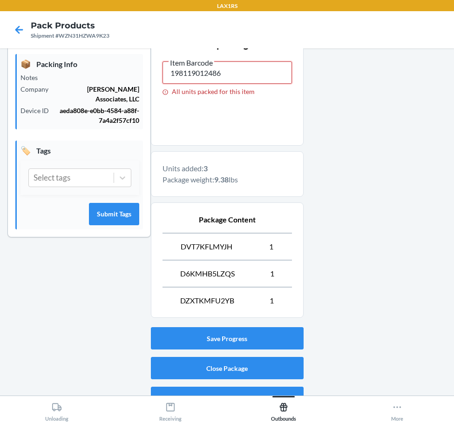
drag, startPoint x: 229, startPoint y: 59, endPoint x: 109, endPoint y: 55, distance: 120.5
click at [109, 55] on div "Shipment Details 🚚 Shipment Info Shipment Status PICKING_STARTED Shipment Type …" at bounding box center [226, 135] width 439 height 555
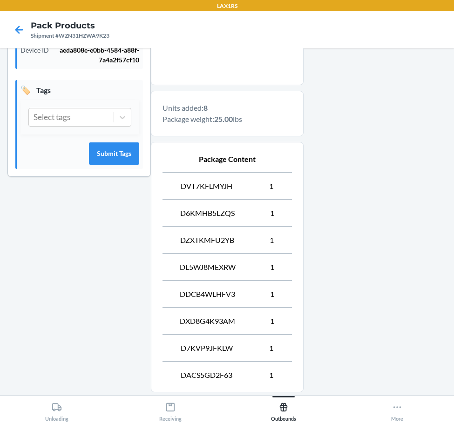
scroll to position [350, 0]
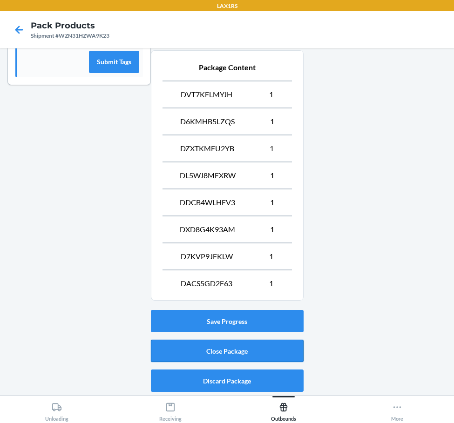
click at [282, 351] on button "Close Package" at bounding box center [227, 351] width 153 height 22
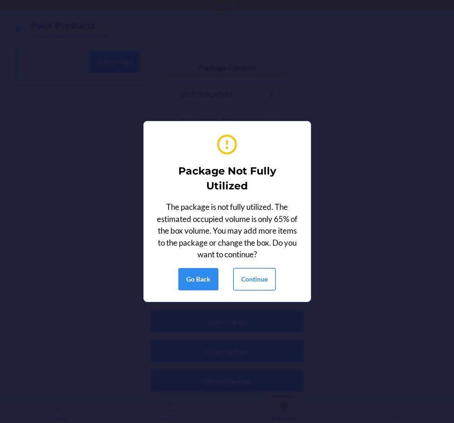
click at [268, 277] on button "Continue" at bounding box center [254, 279] width 42 height 22
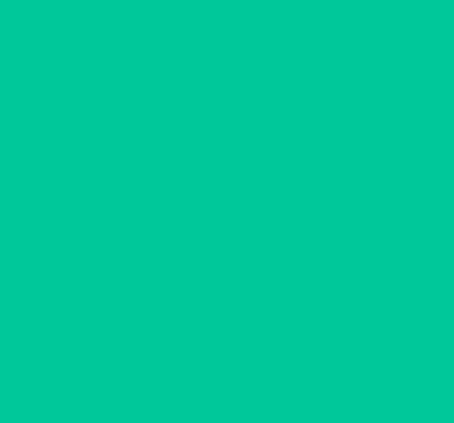
scroll to position [25, 0]
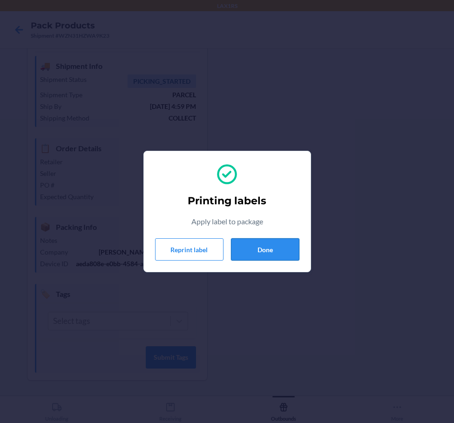
click at [276, 240] on button "Done" at bounding box center [265, 249] width 68 height 22
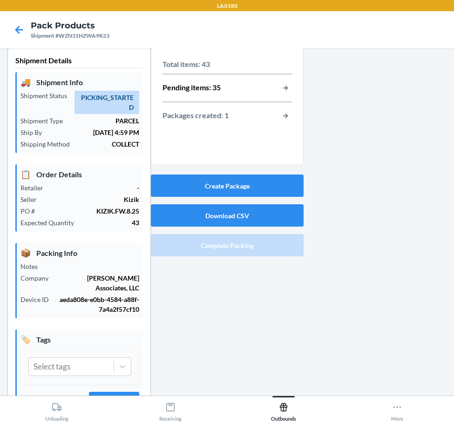
scroll to position [0, 0]
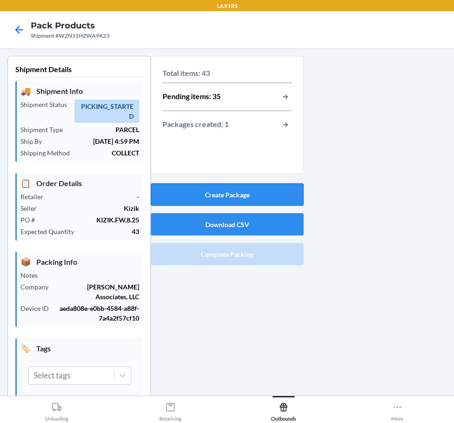
click at [255, 199] on button "Create Package" at bounding box center [227, 194] width 153 height 22
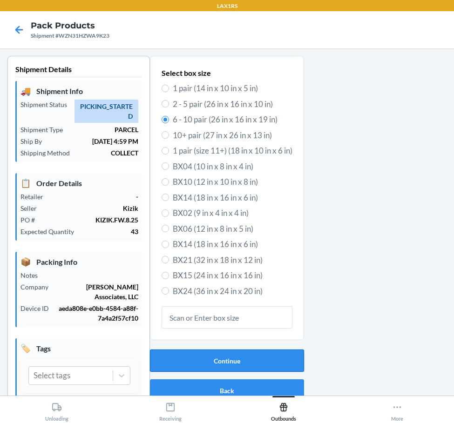
click at [183, 357] on button "Continue" at bounding box center [227, 360] width 154 height 22
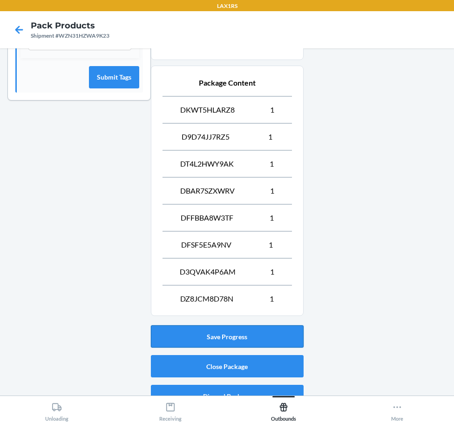
scroll to position [350, 0]
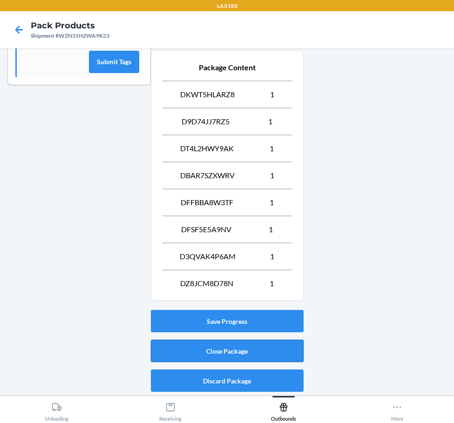
click at [236, 344] on button "Close Package" at bounding box center [227, 351] width 153 height 22
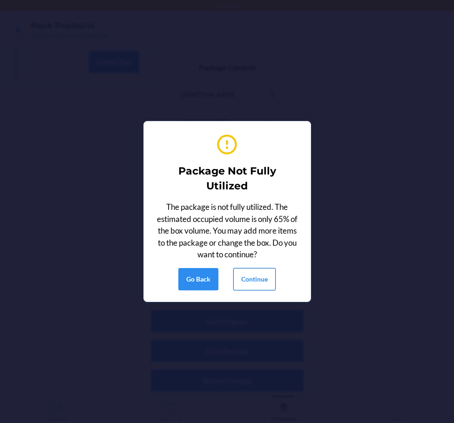
click at [256, 274] on button "Continue" at bounding box center [254, 279] width 42 height 22
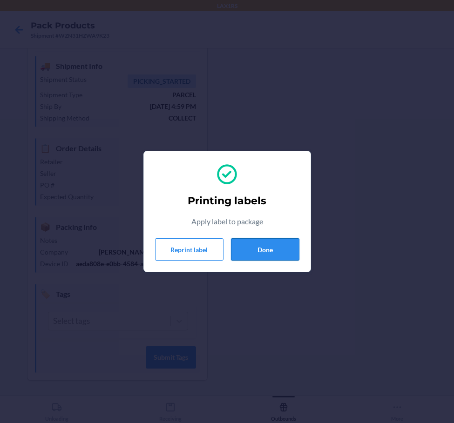
click at [286, 243] on button "Done" at bounding box center [265, 249] width 68 height 22
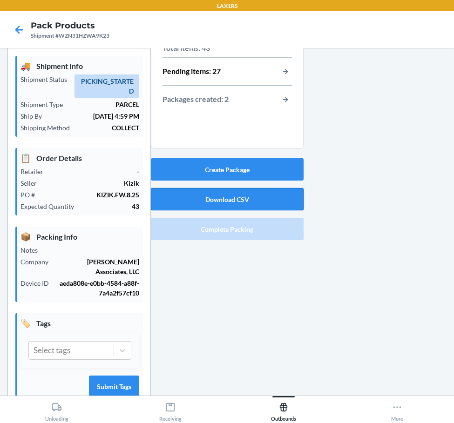
click at [207, 203] on button "Download CSV" at bounding box center [227, 199] width 153 height 22
click at [201, 172] on button "Create Package" at bounding box center [227, 169] width 153 height 22
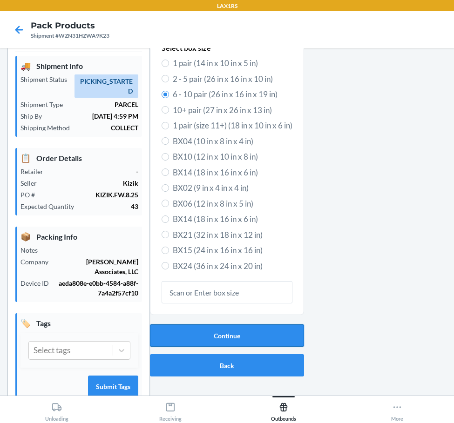
click at [262, 337] on button "Continue" at bounding box center [227, 335] width 154 height 22
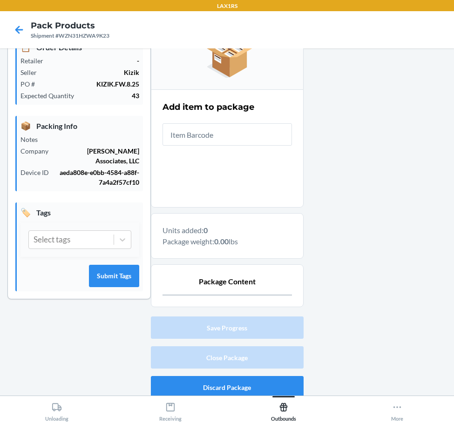
scroll to position [142, 0]
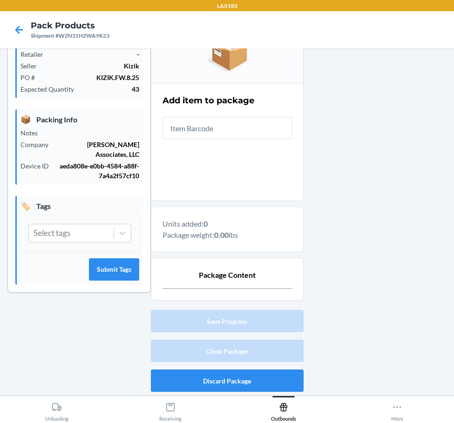
click at [247, 123] on input "text" at bounding box center [226, 128] width 129 height 22
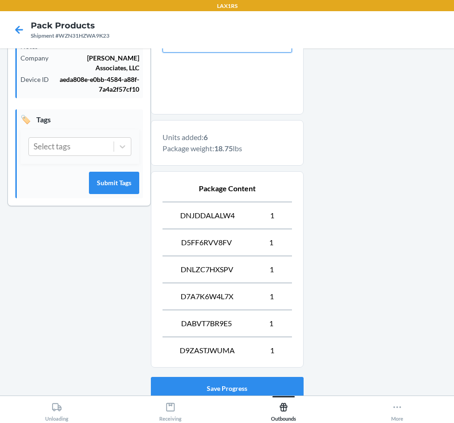
scroll to position [296, 0]
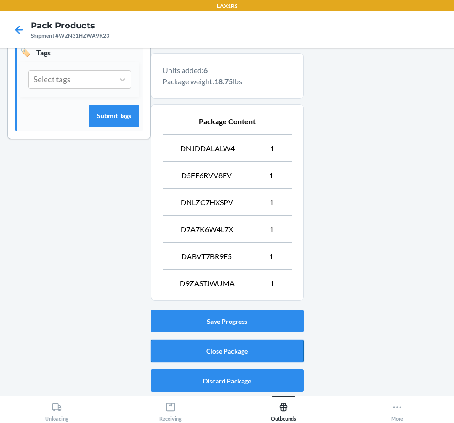
click at [186, 352] on button "Close Package" at bounding box center [227, 351] width 153 height 22
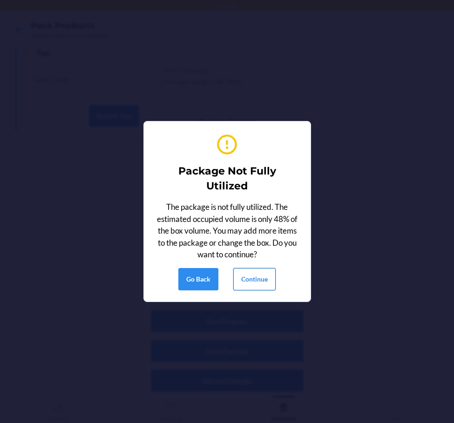
click at [248, 280] on button "Continue" at bounding box center [254, 279] width 42 height 22
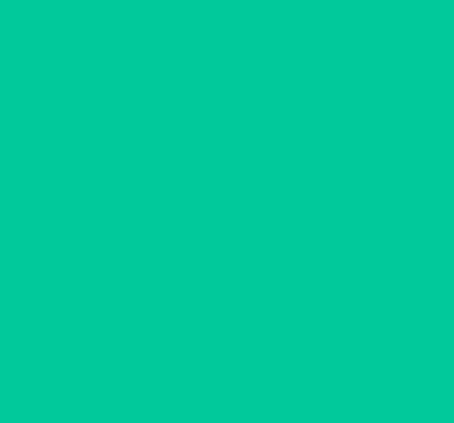
scroll to position [25, 0]
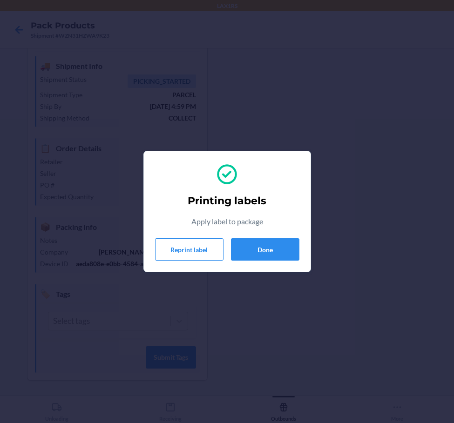
click at [270, 262] on div "Printing labels Apply label to package Reprint label Done" at bounding box center [227, 212] width 144 height 106
click at [281, 253] on button "Done" at bounding box center [265, 249] width 68 height 22
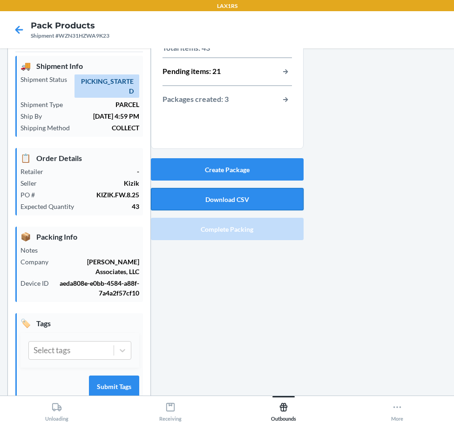
click at [232, 192] on button "Download CSV" at bounding box center [227, 199] width 153 height 22
click at [188, 137] on section "Total items: 43 Pending items: 21 Packages created: 3" at bounding box center [227, 90] width 153 height 118
click at [186, 170] on button "Create Package" at bounding box center [227, 169] width 153 height 22
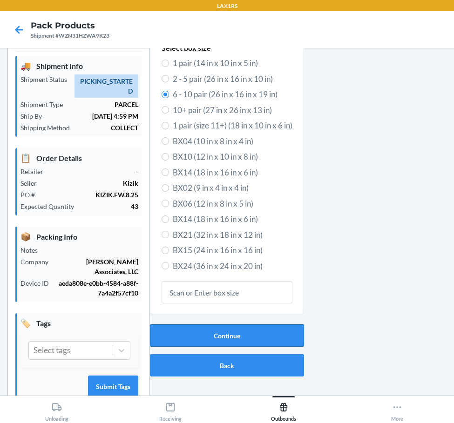
click at [225, 334] on button "Continue" at bounding box center [227, 335] width 154 height 22
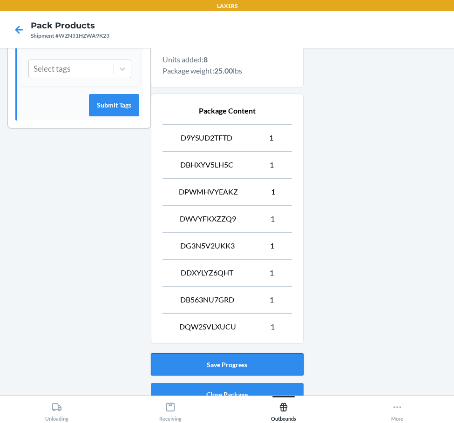
scroll to position [350, 0]
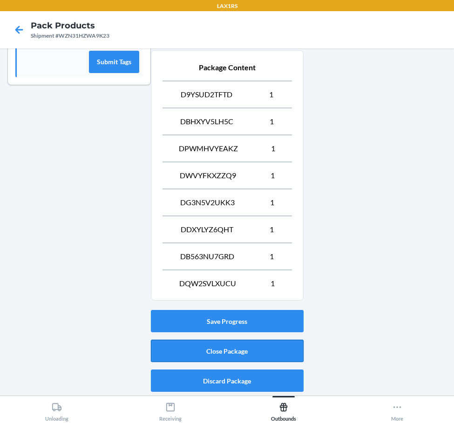
click at [210, 347] on button "Close Package" at bounding box center [227, 351] width 153 height 22
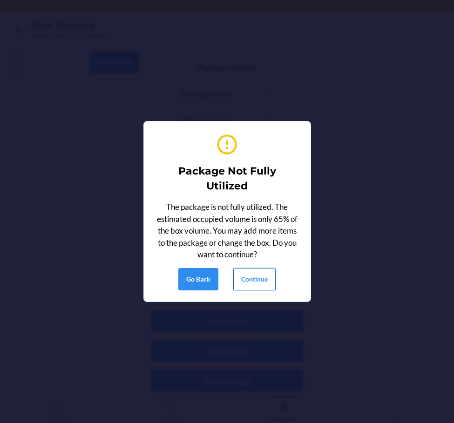
click at [260, 269] on button "Continue" at bounding box center [254, 279] width 42 height 22
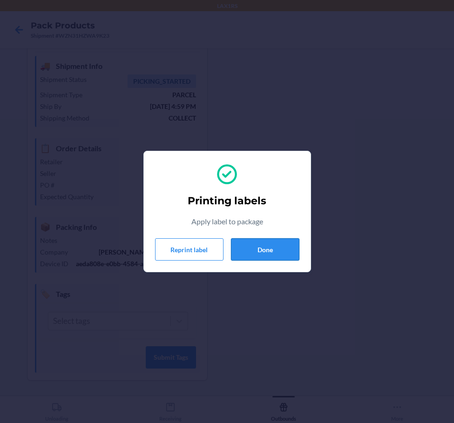
click at [289, 248] on button "Done" at bounding box center [265, 249] width 68 height 22
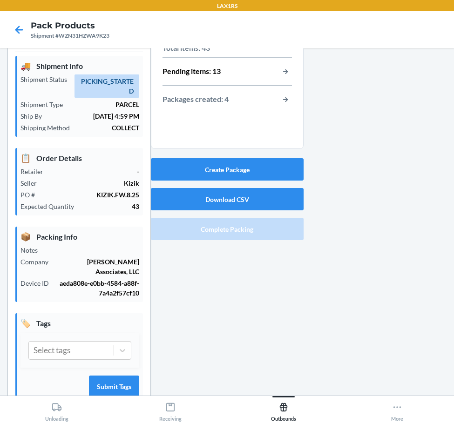
click at [279, 154] on div "Create Package Download CSV Complete Packing" at bounding box center [227, 198] width 153 height 89
click at [265, 175] on button "Create Package" at bounding box center [227, 169] width 153 height 22
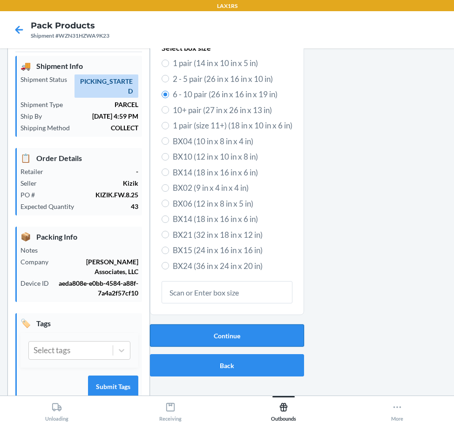
click at [282, 341] on button "Continue" at bounding box center [227, 335] width 154 height 22
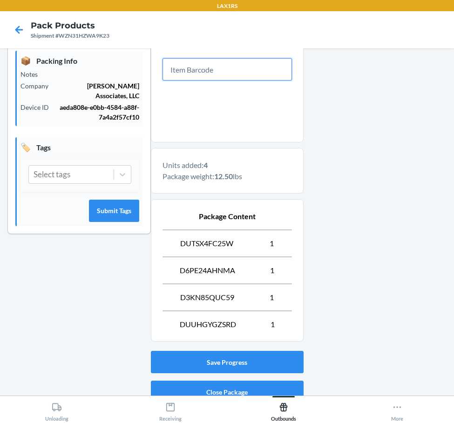
scroll to position [242, 0]
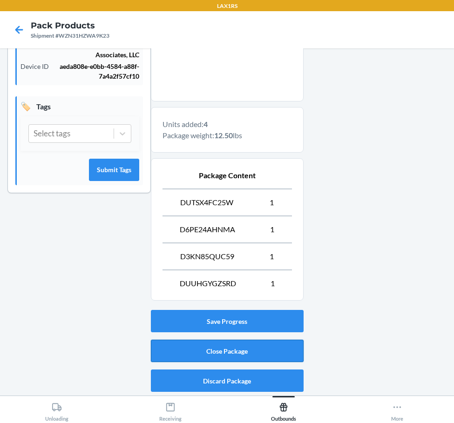
click at [282, 342] on button "Close Package" at bounding box center [227, 351] width 153 height 22
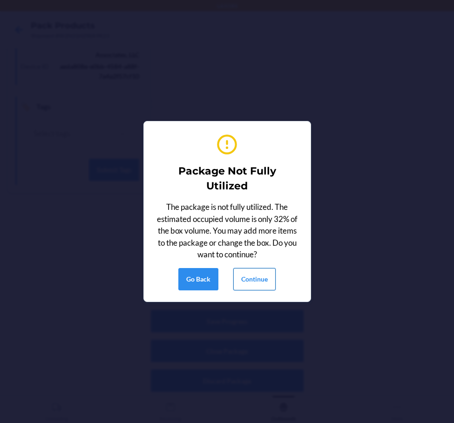
click at [249, 276] on button "Continue" at bounding box center [254, 279] width 42 height 22
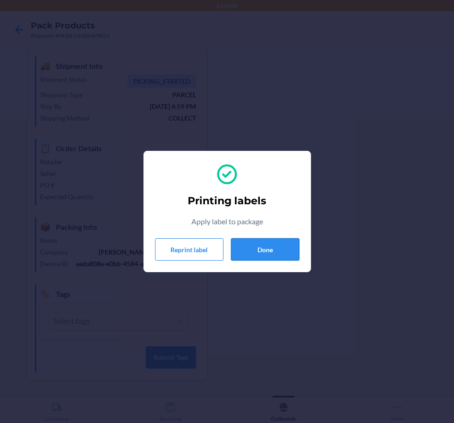
click at [264, 260] on button "Done" at bounding box center [265, 249] width 68 height 22
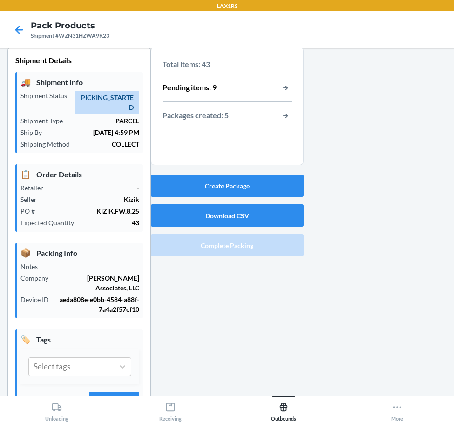
scroll to position [0, 0]
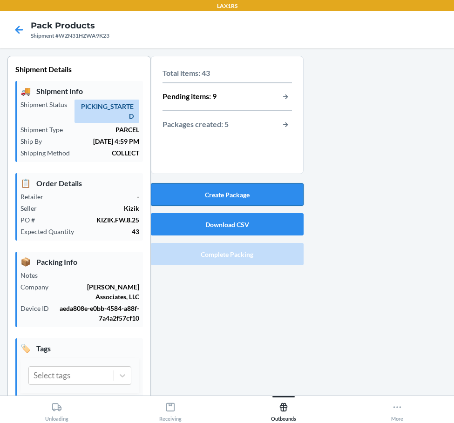
click at [206, 194] on button "Create Package" at bounding box center [227, 194] width 153 height 22
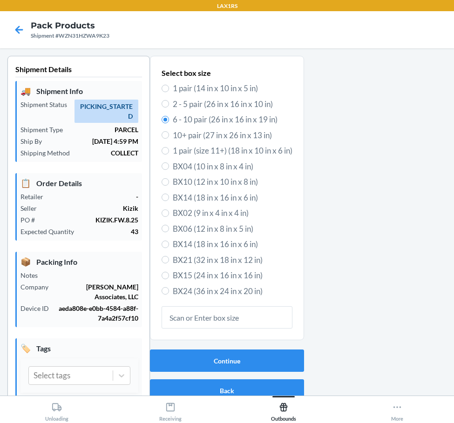
click at [173, 193] on span "BX14 (18 in x 16 in x 6 in)" at bounding box center [233, 198] width 120 height 12
click at [169, 194] on input "BX14 (18 in x 16 in x 6 in)" at bounding box center [164, 197] width 7 height 7
radio input "true"
radio input "false"
click at [202, 354] on button "Continue" at bounding box center [227, 360] width 154 height 22
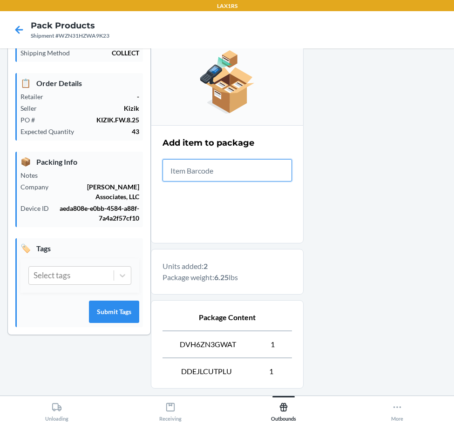
scroll to position [188, 0]
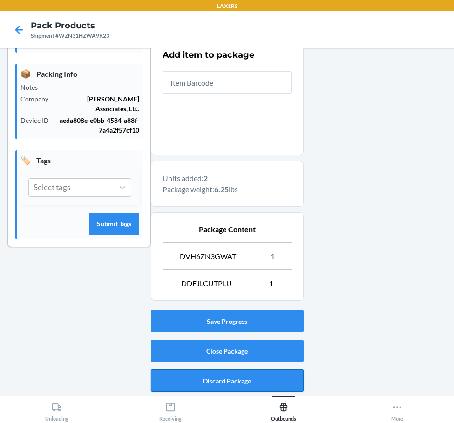
click at [200, 373] on button "Discard Package" at bounding box center [227, 380] width 153 height 22
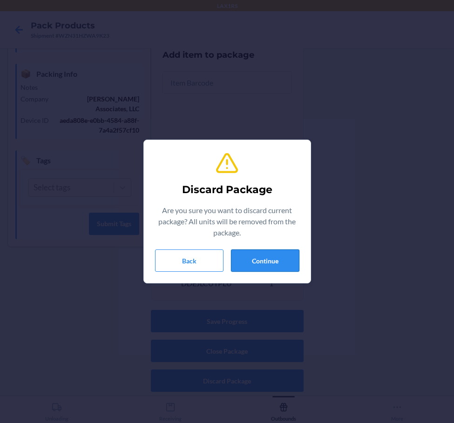
click at [278, 260] on button "Continue" at bounding box center [265, 260] width 68 height 22
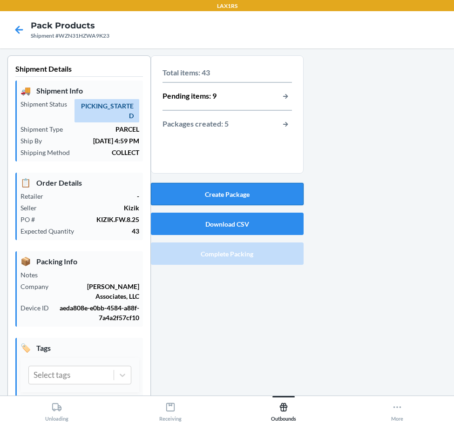
scroll to position [0, 0]
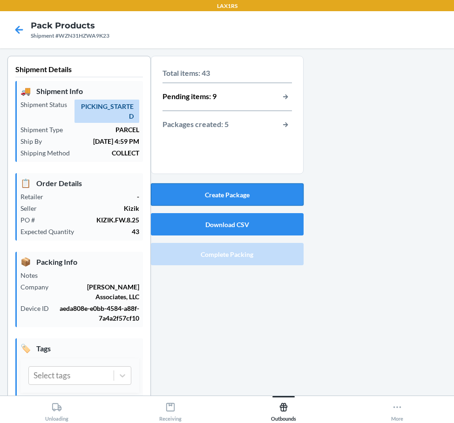
click at [234, 192] on button "Create Package" at bounding box center [227, 194] width 153 height 22
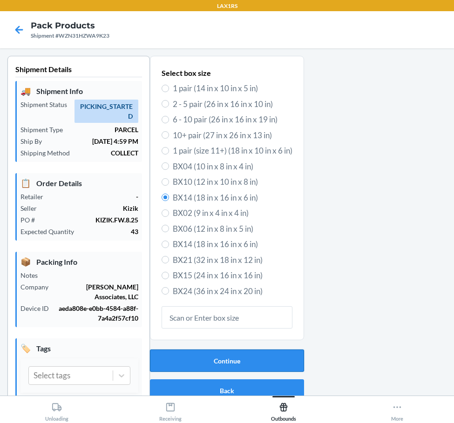
click at [210, 368] on button "Continue" at bounding box center [227, 360] width 154 height 22
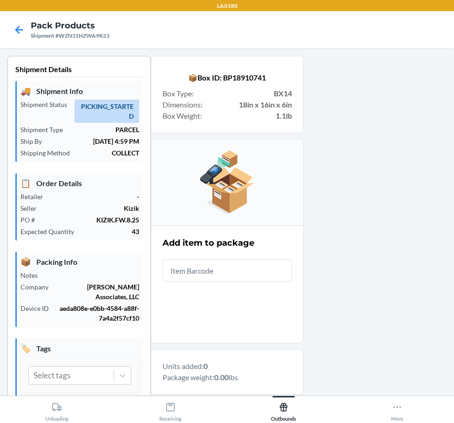
click at [206, 281] on input "text" at bounding box center [226, 270] width 129 height 22
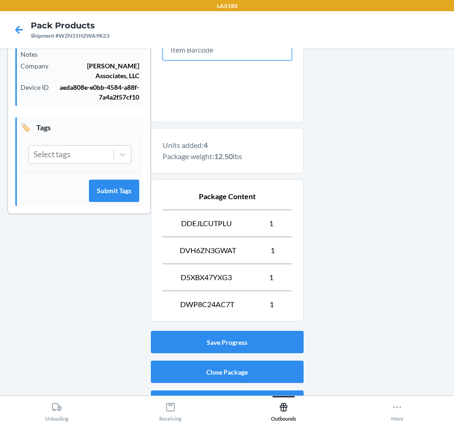
scroll to position [242, 0]
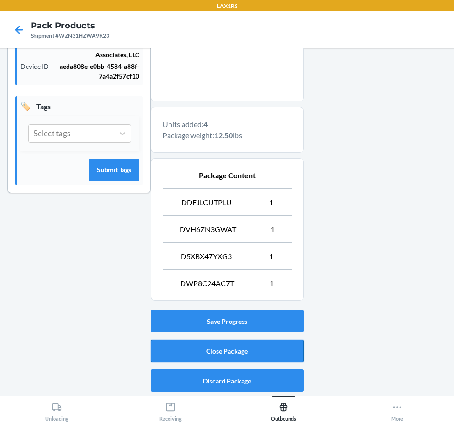
click at [224, 361] on button "Close Package" at bounding box center [227, 351] width 153 height 22
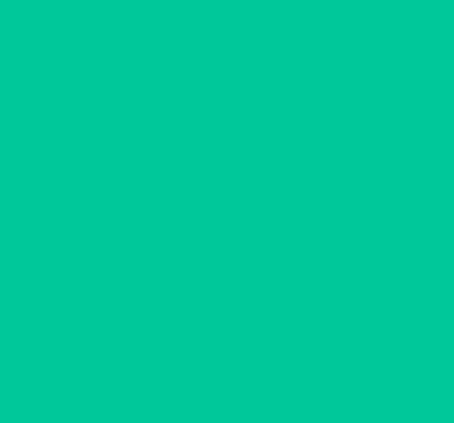
scroll to position [25, 0]
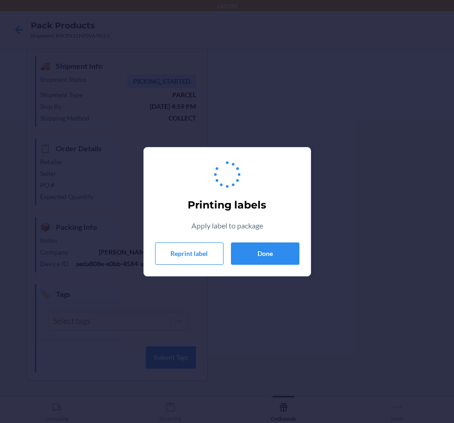
drag, startPoint x: 276, startPoint y: 234, endPoint x: 276, endPoint y: 240, distance: 5.1
click at [276, 233] on div "Printing labels Apply label to package Reprint label Done" at bounding box center [227, 212] width 144 height 114
click at [276, 248] on button "Done" at bounding box center [265, 253] width 68 height 22
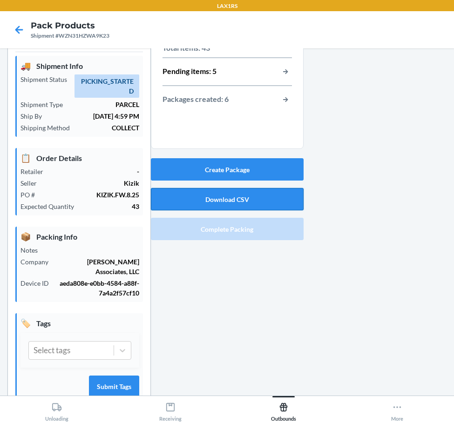
click at [233, 202] on button "Download CSV" at bounding box center [227, 199] width 153 height 22
click at [199, 161] on button "Create Package" at bounding box center [227, 169] width 153 height 22
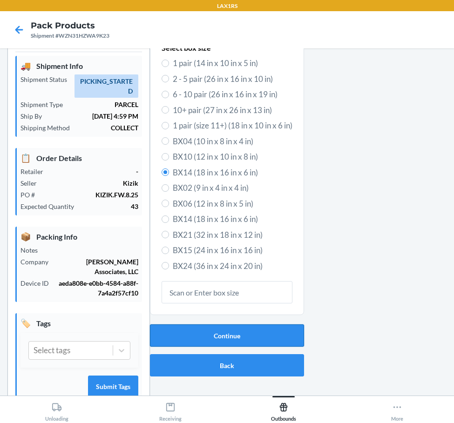
click at [207, 339] on button "Continue" at bounding box center [227, 335] width 154 height 22
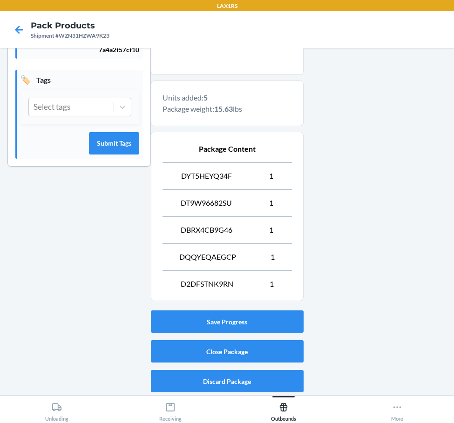
scroll to position [269, 0]
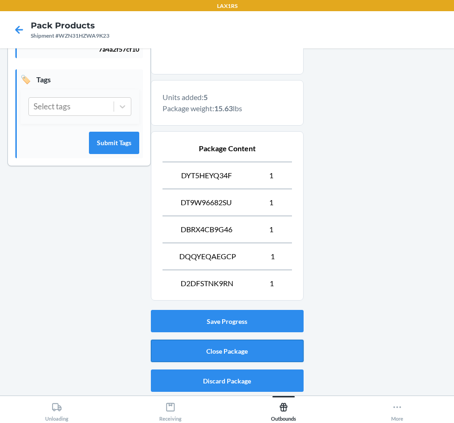
click at [235, 351] on button "Close Package" at bounding box center [227, 351] width 153 height 22
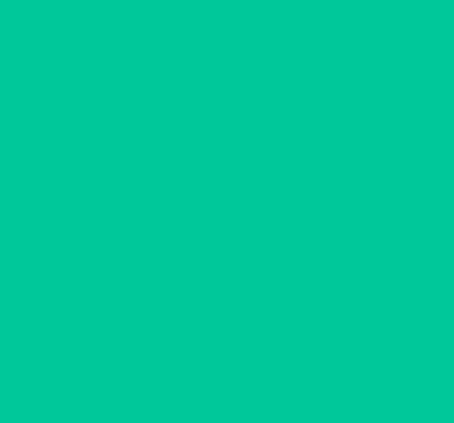
scroll to position [25, 0]
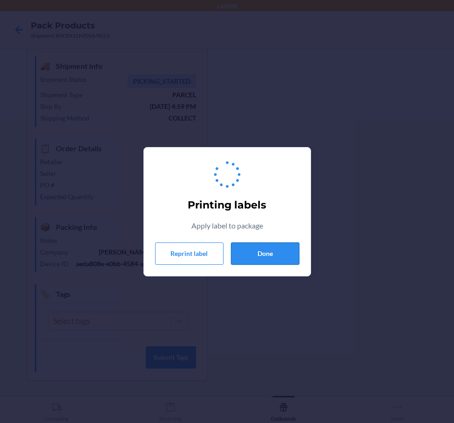
click at [279, 267] on section "Printing labels Apply label to package Reprint label Done" at bounding box center [226, 211] width 167 height 129
click at [279, 257] on button "Done" at bounding box center [265, 253] width 68 height 22
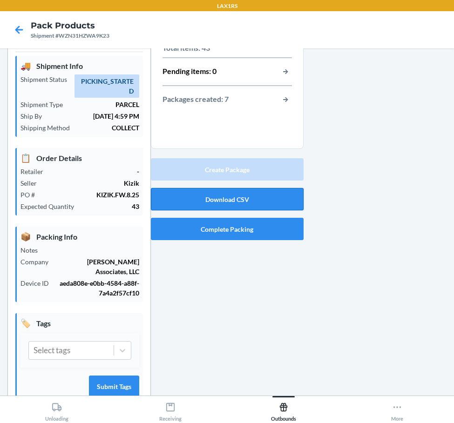
click at [264, 202] on button "Download CSV" at bounding box center [227, 199] width 153 height 22
drag, startPoint x: 205, startPoint y: 211, endPoint x: 201, endPoint y: 216, distance: 6.3
click at [203, 211] on div "Create Package Download CSV Complete Packing" at bounding box center [227, 198] width 153 height 89
click at [201, 219] on button "Complete Packing" at bounding box center [227, 229] width 153 height 22
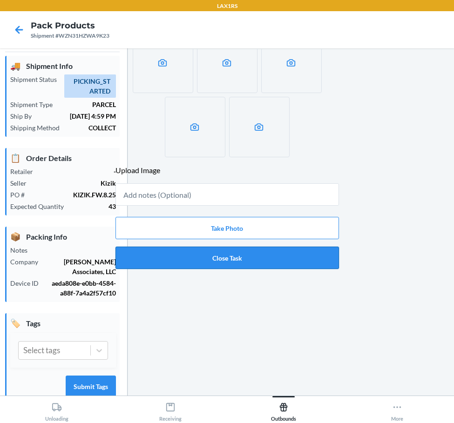
click at [254, 265] on button "Close Task" at bounding box center [226, 258] width 223 height 22
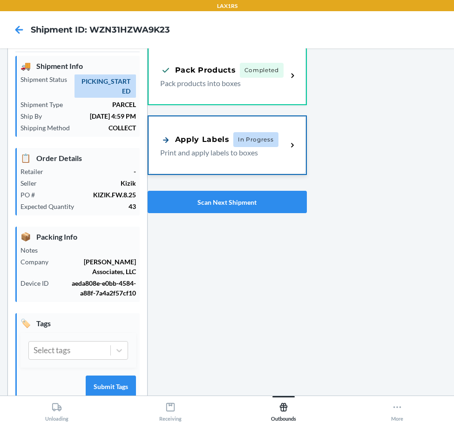
click at [272, 155] on p "Print and apply labels to boxes" at bounding box center [220, 152] width 120 height 11
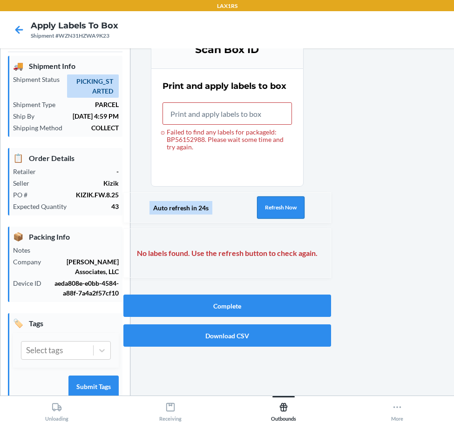
click at [298, 215] on button "Refresh Now" at bounding box center [280, 207] width 47 height 22
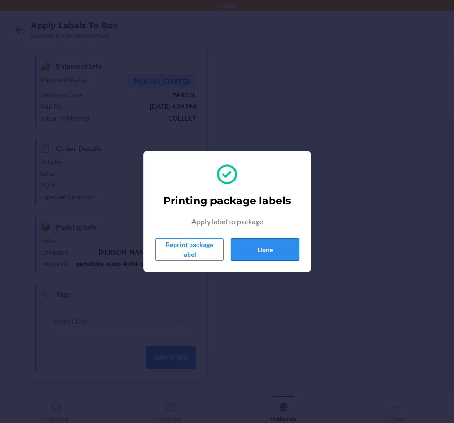
click at [281, 239] on button "Done" at bounding box center [265, 249] width 68 height 22
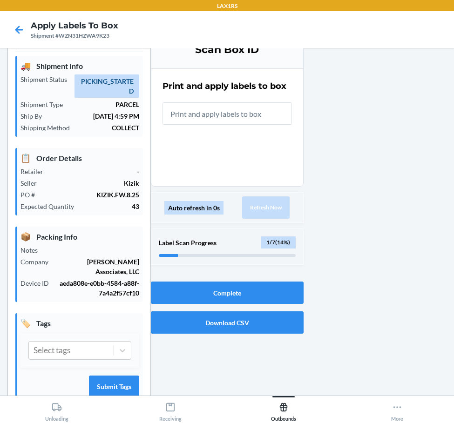
click at [238, 108] on input "text" at bounding box center [226, 113] width 129 height 22
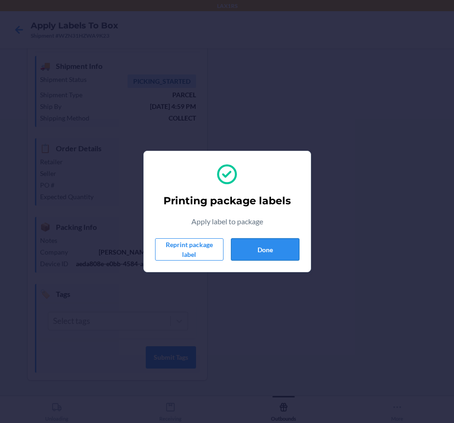
click at [296, 250] on button "Done" at bounding box center [265, 249] width 68 height 22
click at [265, 249] on button "Done" at bounding box center [265, 249] width 68 height 22
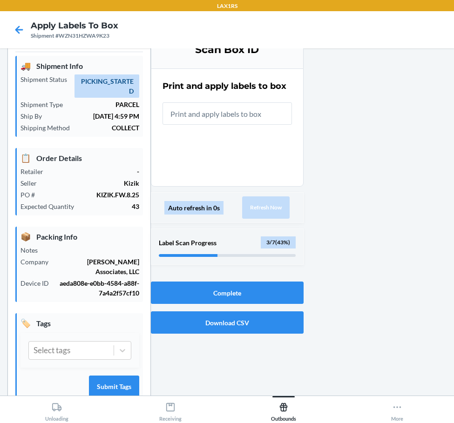
click at [253, 109] on input "text" at bounding box center [226, 113] width 129 height 22
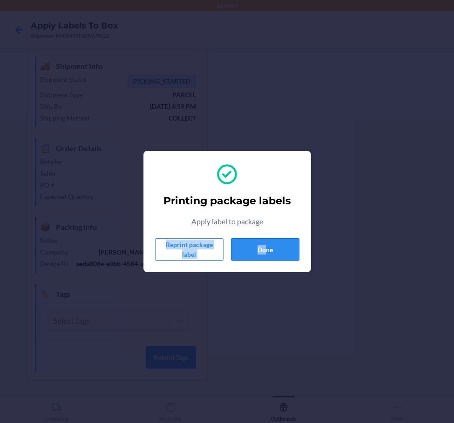
drag, startPoint x: 264, startPoint y: 231, endPoint x: 266, endPoint y: 246, distance: 15.0
click at [266, 246] on div "Printing package labels Apply label to package Reprint package label Done" at bounding box center [227, 212] width 144 height 106
click at [266, 246] on button "Done" at bounding box center [265, 249] width 68 height 22
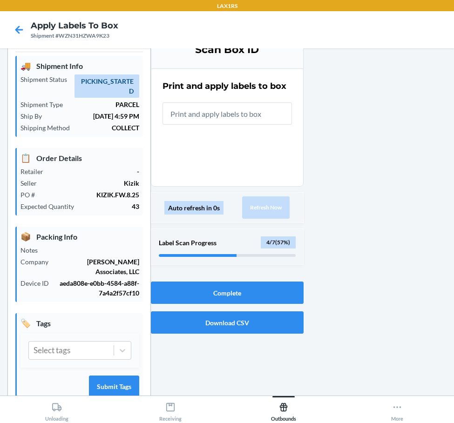
click at [215, 103] on input "text" at bounding box center [226, 113] width 129 height 22
